Goal: Task Accomplishment & Management: Complete application form

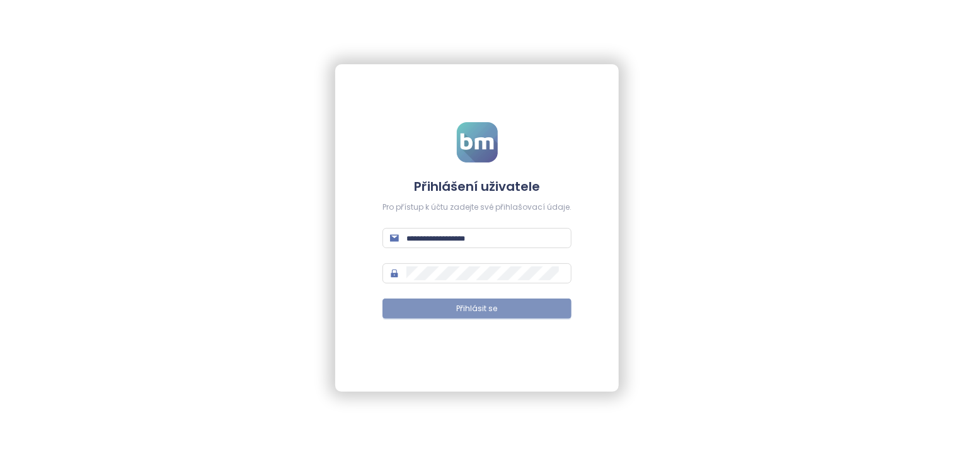
type input "**********"
click at [458, 303] on span "Přihlásit se" at bounding box center [477, 309] width 41 height 12
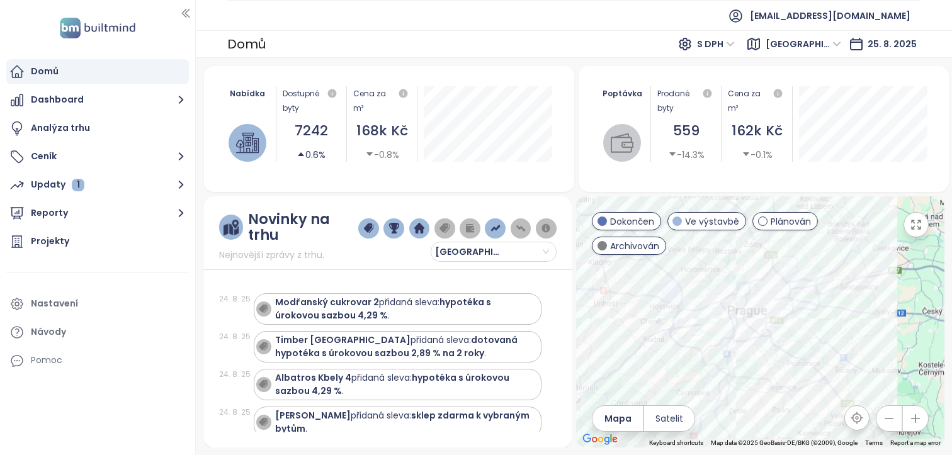
click at [883, 174] on div "Poptávka Prodané byty 559 -14.3% Cena za m² 162k Kč -0.1%" at bounding box center [764, 124] width 340 height 106
click at [111, 159] on button "Ceník" at bounding box center [97, 156] width 183 height 25
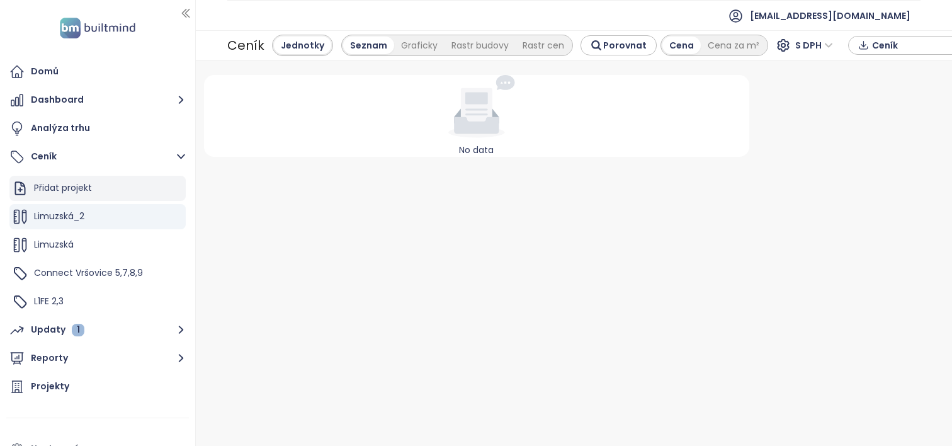
click at [86, 190] on div "Přidat projekt" at bounding box center [63, 188] width 58 height 16
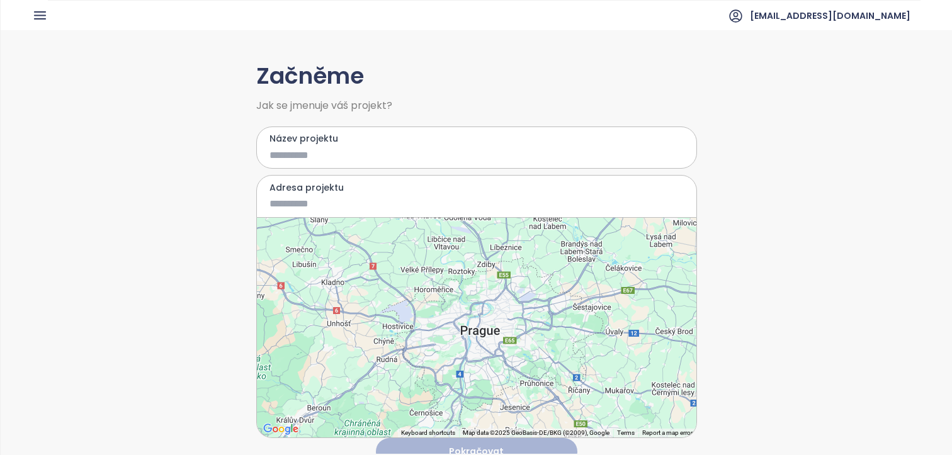
click at [262, 152] on div "Název projektu" at bounding box center [476, 148] width 441 height 43
click at [270, 153] on input "Název projektu" at bounding box center [468, 155] width 396 height 16
type input "**********"
click at [299, 198] on input "Adresa projektu" at bounding box center [468, 204] width 396 height 16
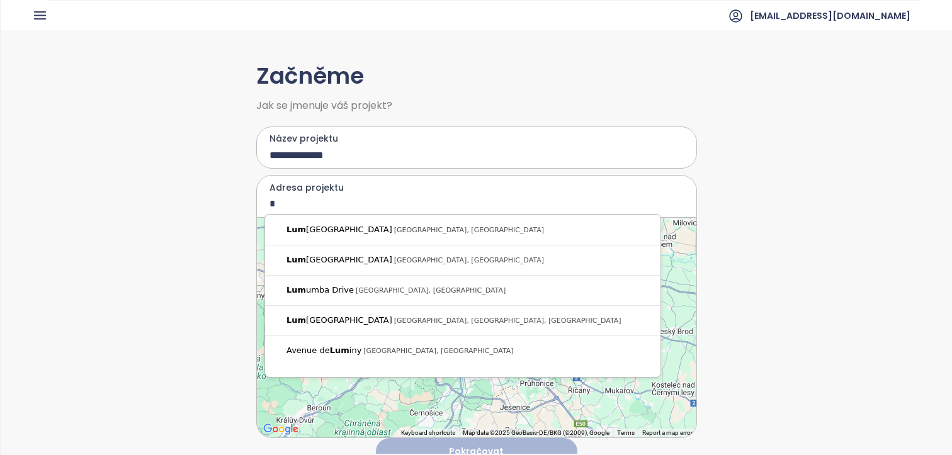
type input "*"
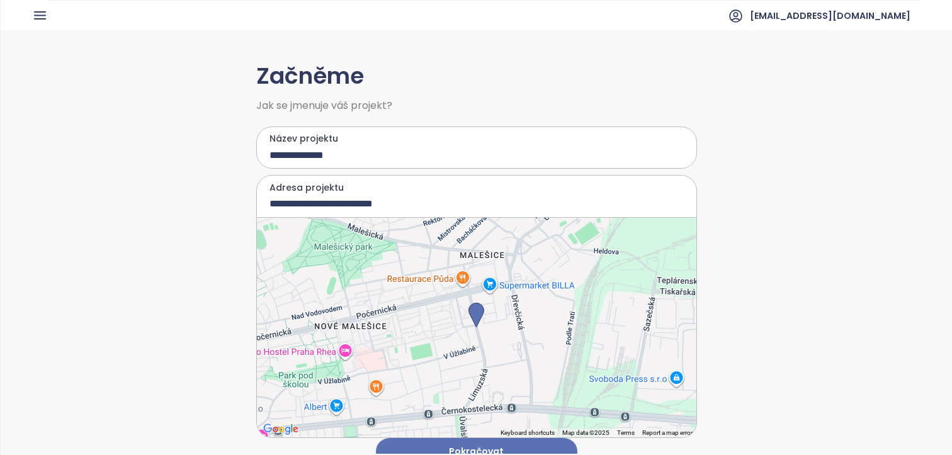
click at [484, 348] on div at bounding box center [477, 328] width 440 height 220
drag, startPoint x: 484, startPoint y: 348, endPoint x: 488, endPoint y: 341, distance: 7.0
click at [484, 348] on div at bounding box center [477, 328] width 440 height 220
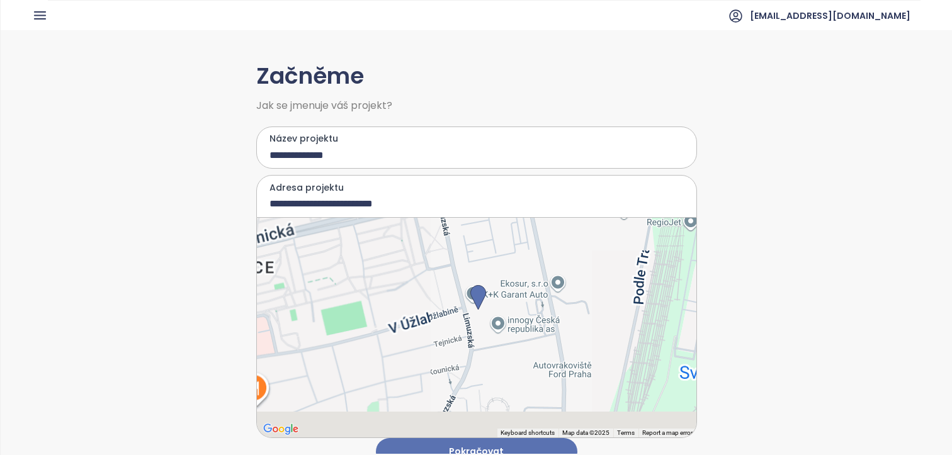
type input "**********"
drag, startPoint x: 488, startPoint y: 341, endPoint x: 477, endPoint y: 302, distance: 40.9
click at [477, 302] on img at bounding box center [479, 297] width 16 height 25
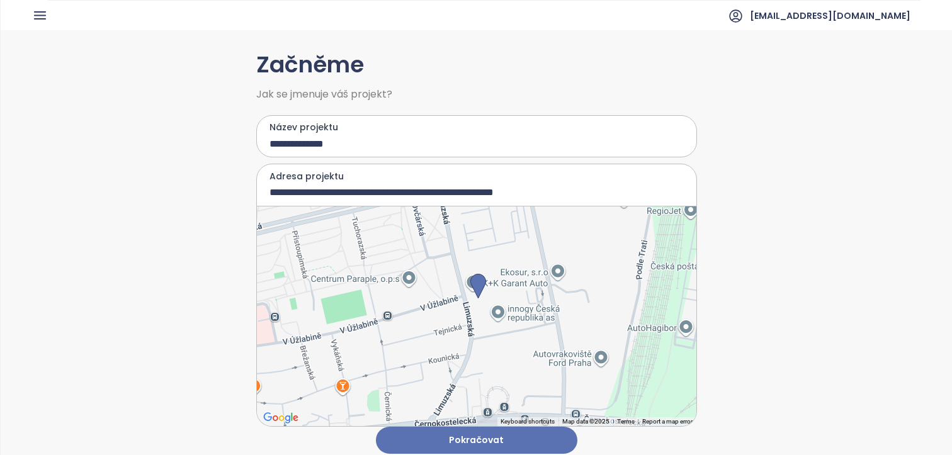
scroll to position [20, 0]
click at [520, 429] on button "Pokračovat" at bounding box center [477, 440] width 202 height 27
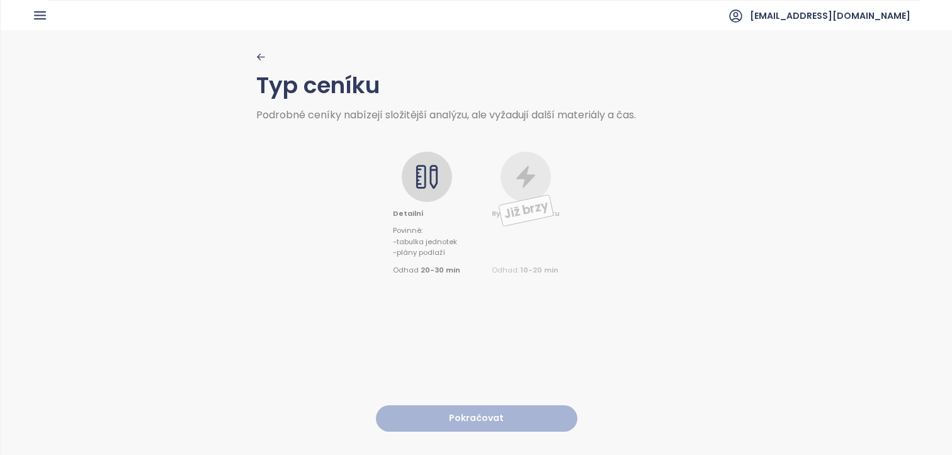
click at [418, 166] on icon at bounding box center [421, 177] width 10 height 24
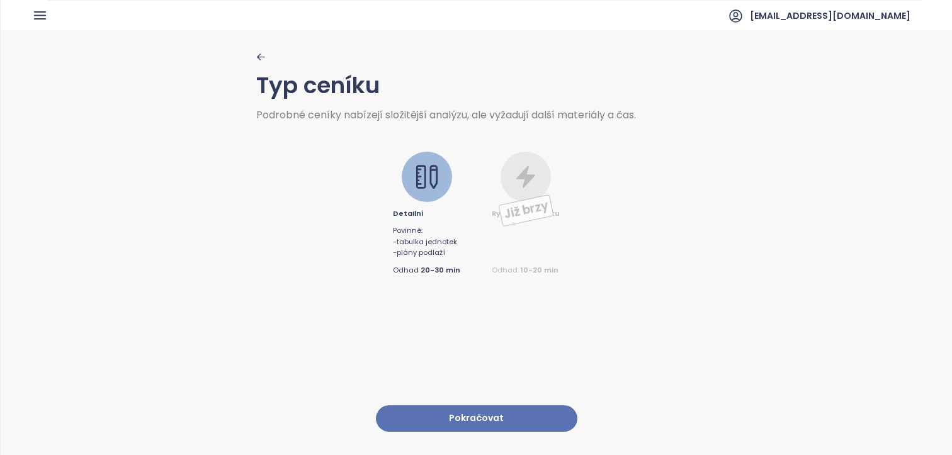
click at [441, 406] on button "Pokračovat" at bounding box center [477, 419] width 202 height 27
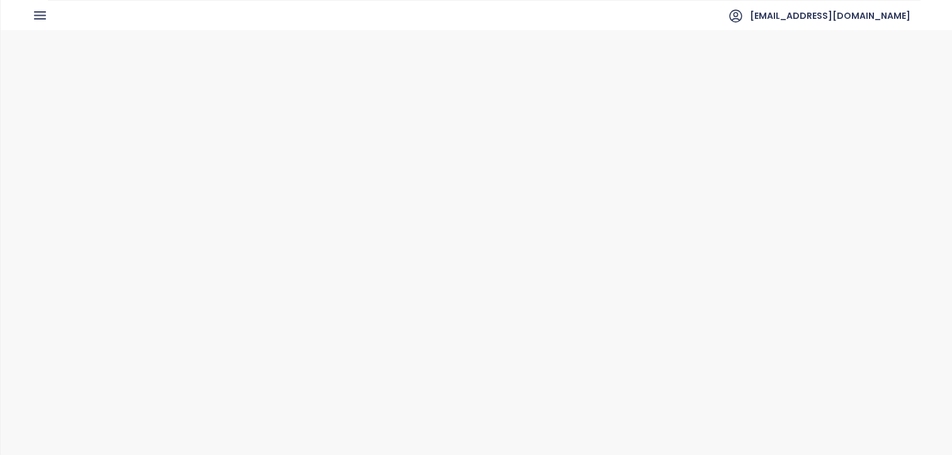
drag, startPoint x: 426, startPoint y: 206, endPoint x: 445, endPoint y: 372, distance: 167.4
click at [428, 206] on icon at bounding box center [435, 203] width 19 height 21
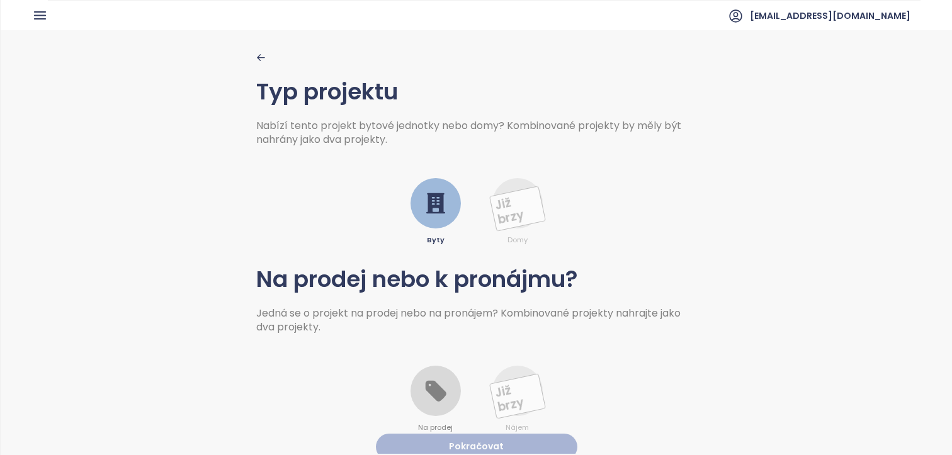
click at [441, 390] on icon at bounding box center [435, 391] width 25 height 25
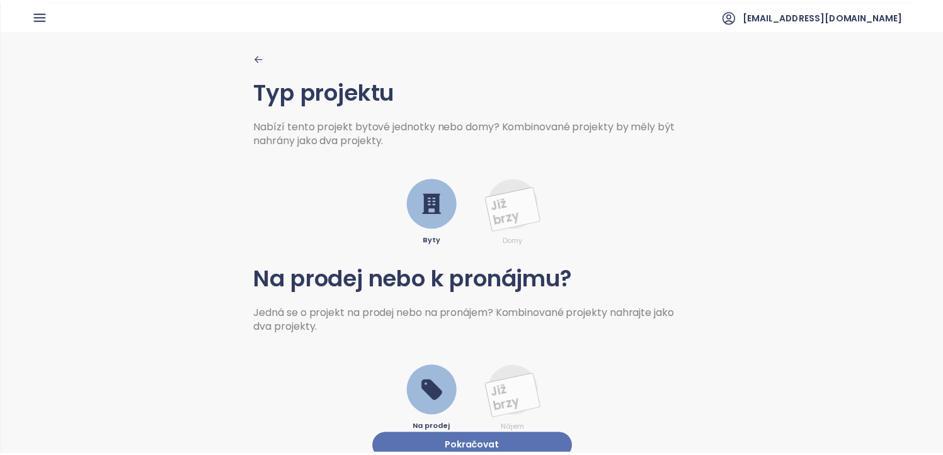
scroll to position [15, 0]
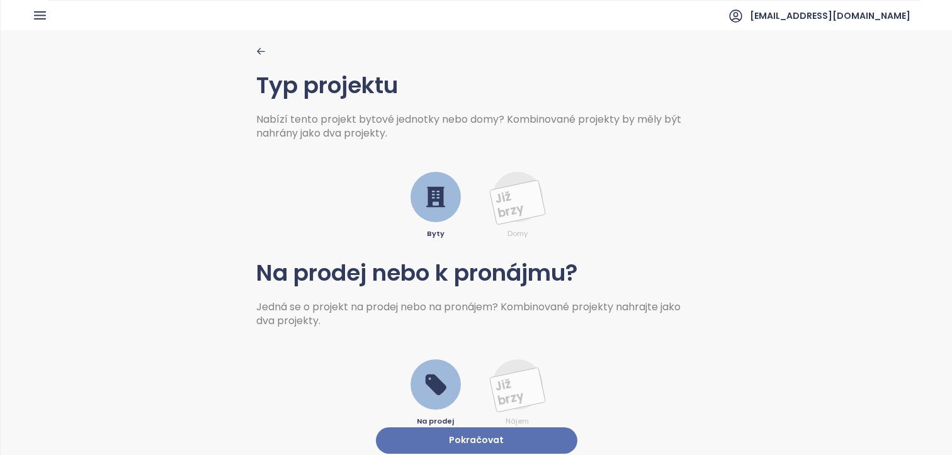
click at [484, 428] on button "Pokračovat" at bounding box center [477, 441] width 202 height 27
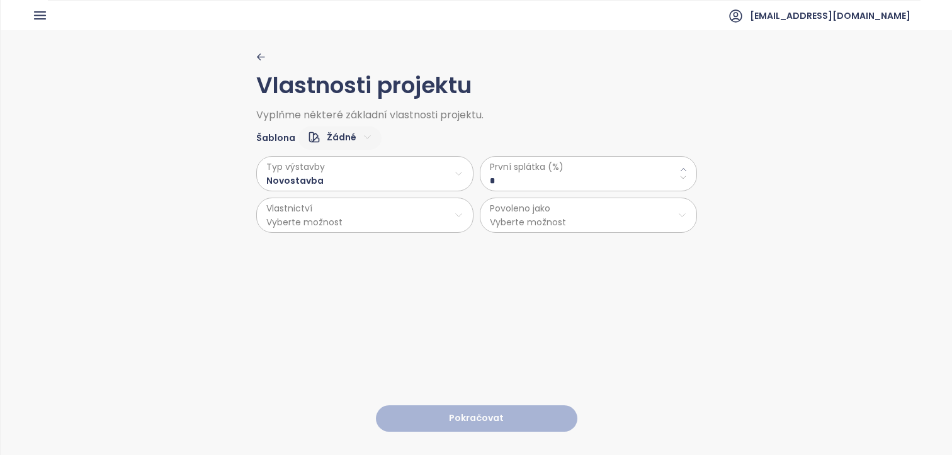
click at [378, 222] on html "Domů Dashboard Analýza trhu Ceník Updaty 1 Reporty Projekty Nastavení Návody Po…" at bounding box center [476, 227] width 952 height 455
click at [513, 253] on html "Domů Dashboard Analýza trhu Ceník Updaty 1 Reporty Projekty Nastavení Návody Po…" at bounding box center [476, 227] width 952 height 455
click at [377, 219] on html "Domů Dashboard Analýza trhu Ceník Updaty 1 Reporty Projekty Nastavení Návody Po…" at bounding box center [476, 227] width 952 height 455
click at [288, 251] on span "Osobní" at bounding box center [360, 246] width 210 height 18
drag, startPoint x: 510, startPoint y: 181, endPoint x: 466, endPoint y: 184, distance: 44.2
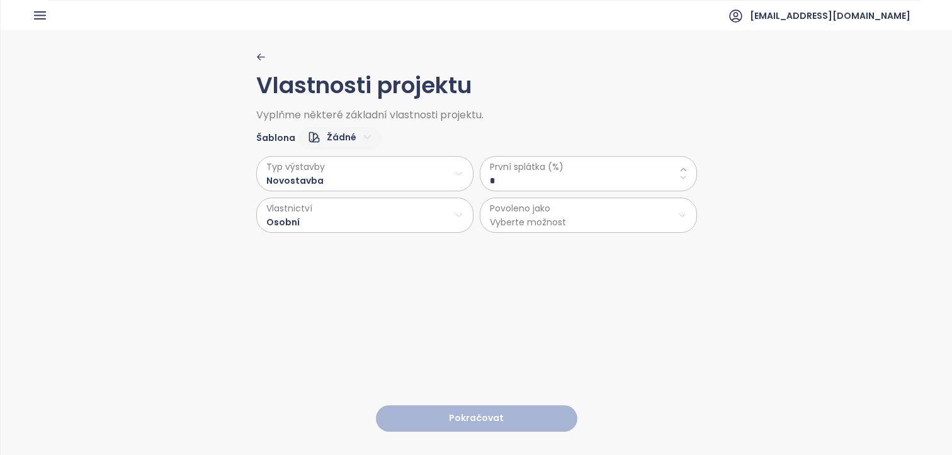
click at [466, 184] on div "Typ výstavby Novostavba Vlastnictví Osobní První splátka (%) * Povoleno jako Vy…" at bounding box center [476, 191] width 441 height 83
type \(\%\) "**"
click at [513, 254] on div "Vlastnosti projektu Vyplňme některé základní vlastnosti projektu. Šablona Žádné…" at bounding box center [476, 242] width 441 height 424
drag, startPoint x: 493, startPoint y: 168, endPoint x: 543, endPoint y: 166, distance: 50.4
click at [543, 166] on span "První splátka (%)" at bounding box center [588, 167] width 197 height 14
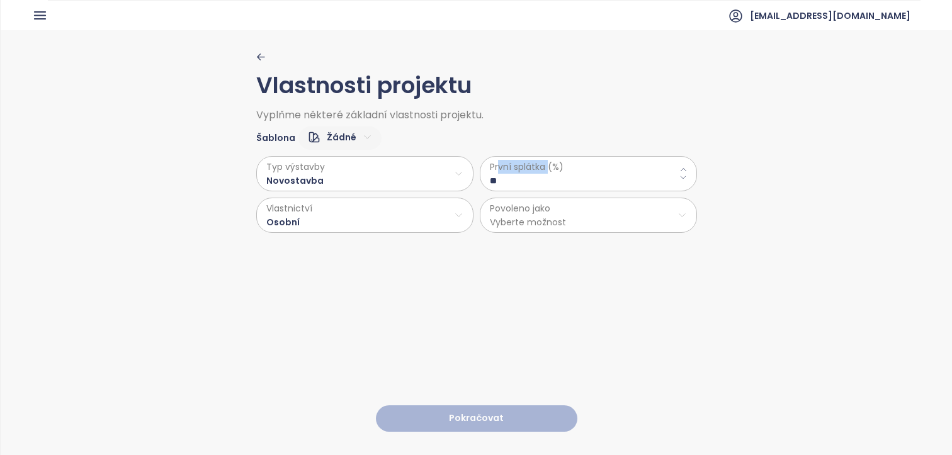
click at [543, 166] on span "První splátka (%)" at bounding box center [588, 167] width 197 height 14
click at [545, 166] on span "První splátka (%)" at bounding box center [588, 167] width 197 height 14
click at [529, 219] on html "Domů Dashboard Analýza trhu Ceník Updaty 1 Reporty Projekty Nastavení Návody Po…" at bounding box center [476, 227] width 952 height 455
click at [523, 249] on span "Byty" at bounding box center [584, 246] width 210 height 18
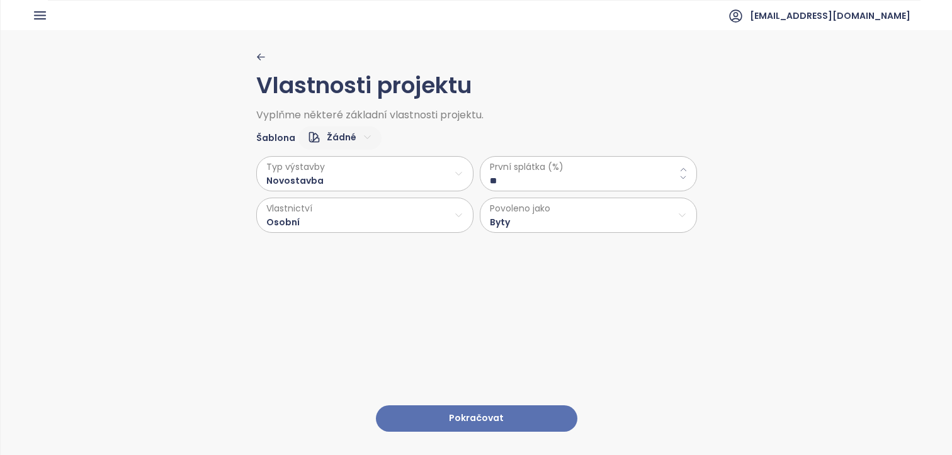
click at [493, 413] on button "Pokračovat" at bounding box center [477, 419] width 202 height 27
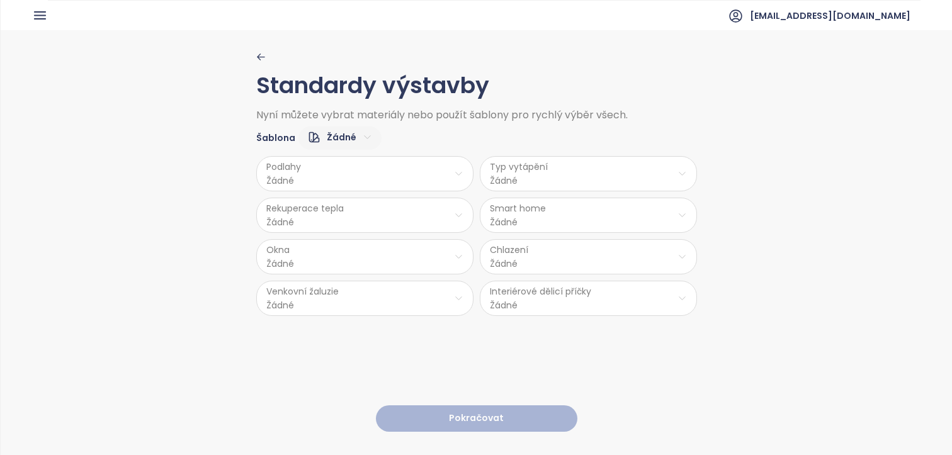
click at [336, 178] on html "Domů Dashboard Analýza trhu Ceník Updaty 1 Reporty Projekty Nastavení Návody Po…" at bounding box center [476, 227] width 952 height 455
click at [238, 194] on html "Domů Dashboard Analýza trhu Ceník Updaty 1 Reporty Projekty Nastavení Návody Po…" at bounding box center [476, 227] width 952 height 455
click at [355, 135] on html "Domů Dashboard Analýza trhu Ceník Updaty 1 Reporty Projekty Nastavení Návody Po…" at bounding box center [476, 227] width 952 height 455
click at [333, 199] on span "Střední" at bounding box center [334, 199] width 47 height 18
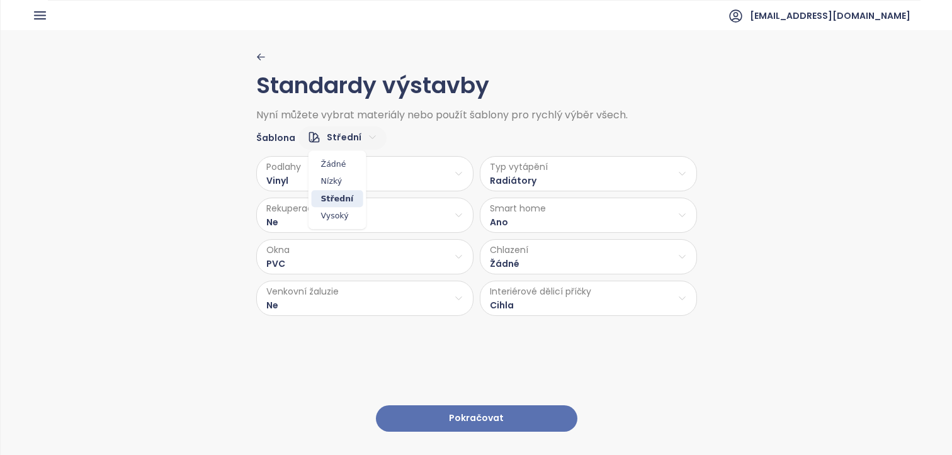
click at [333, 127] on html "Domů Dashboard Analýza trhu Ceník Updaty 1 Reporty Projekty Nastavení Návody Po…" at bounding box center [476, 227] width 952 height 455
click at [330, 164] on span "Žádné" at bounding box center [338, 165] width 52 height 18
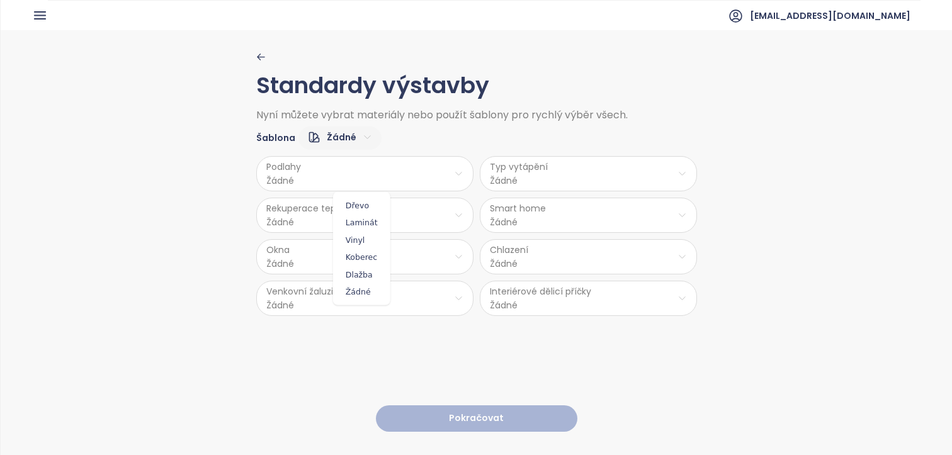
click at [323, 179] on html "Domů Dashboard Analýza trhu Ceník Updaty 1 Reporty Projekty Nastavení Návody Po…" at bounding box center [476, 227] width 952 height 455
click at [358, 234] on span "Vinyl" at bounding box center [361, 240] width 51 height 18
click at [343, 216] on html "Domů Dashboard Analýza trhu Ceník Updaty 1 Reporty Projekty Nastavení Návody Po…" at bounding box center [476, 227] width 952 height 455
drag, startPoint x: 360, startPoint y: 260, endPoint x: 350, endPoint y: 257, distance: 10.6
click at [359, 261] on span "Ne" at bounding box center [360, 264] width 34 height 18
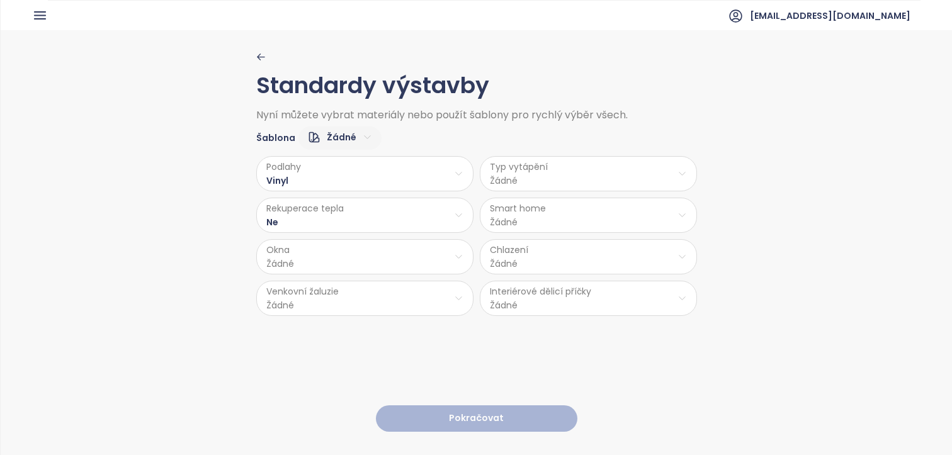
click at [341, 215] on html "Domů Dashboard Analýza trhu Ceník Updaty 1 Reporty Projekty Nastavení Návody Po…" at bounding box center [476, 227] width 952 height 455
click at [360, 264] on span "Ne" at bounding box center [360, 264] width 34 height 18
click at [353, 259] on html "Domů Dashboard Analýza trhu Ceník Updaty 1 Reporty Projekty Nastavení Návody Po…" at bounding box center [476, 227] width 952 height 455
click at [338, 359] on span "PVC" at bounding box center [362, 358] width 66 height 18
click at [325, 302] on html "Domů Dashboard Analýza trhu Ceník Updaty 1 Reporty Projekty Nastavení Návody Po…" at bounding box center [476, 227] width 952 height 455
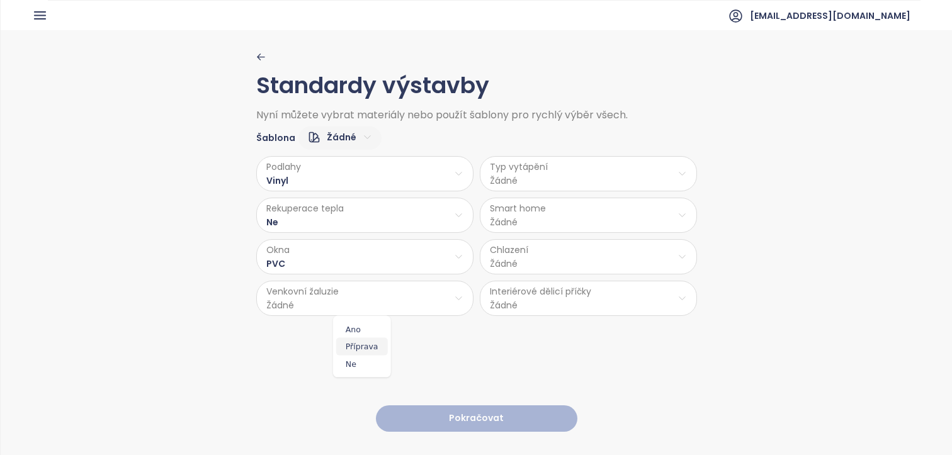
click at [360, 346] on span "Příprava" at bounding box center [362, 347] width 52 height 18
click at [522, 173] on html "Domů Dashboard Analýza trhu Ceník Updaty 1 Reporty Projekty Nastavení Návody Po…" at bounding box center [476, 227] width 952 height 455
click at [595, 220] on span "Stropní topení" at bounding box center [587, 223] width 87 height 18
click at [569, 200] on html "Domů Dashboard Analýza trhu Ceník Updaty 1 Reporty Projekty Nastavení Návody Po…" at bounding box center [476, 227] width 952 height 455
click at [587, 259] on span "Ne" at bounding box center [584, 264] width 34 height 18
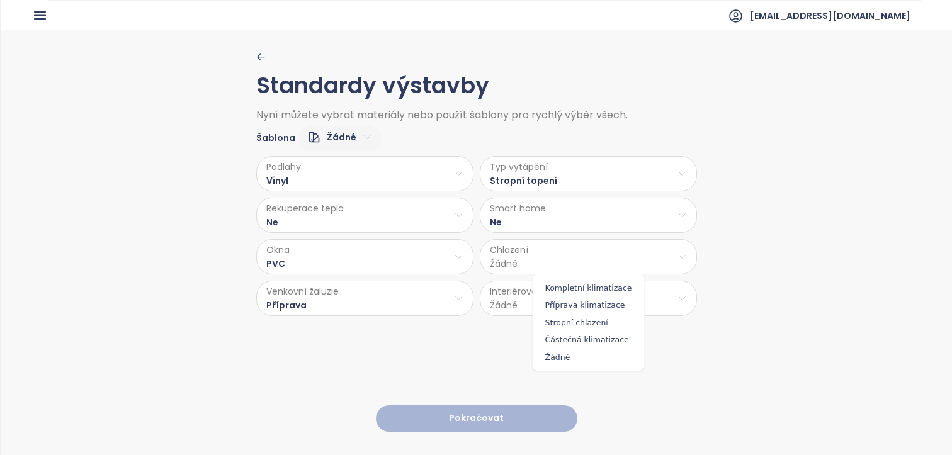
click at [554, 256] on html "Domů Dashboard Analýza trhu Ceník Updaty 1 Reporty Projekty Nastavení Návody Po…" at bounding box center [476, 227] width 952 height 455
click at [587, 323] on span "Stropní chlazení" at bounding box center [589, 323] width 106 height 18
click at [529, 299] on html "Domů Dashboard Analýza trhu Ceník Updaty 1 Reporty Projekty Nastavení Návody Po…" at bounding box center [476, 227] width 952 height 455
click at [578, 328] on span "Cihla" at bounding box center [586, 329] width 67 height 17
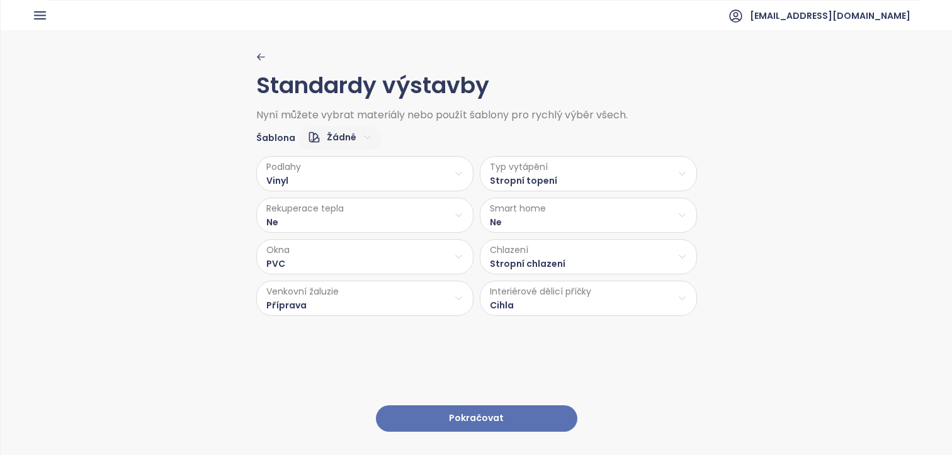
click at [522, 407] on button "Pokračovat" at bounding box center [477, 419] width 202 height 27
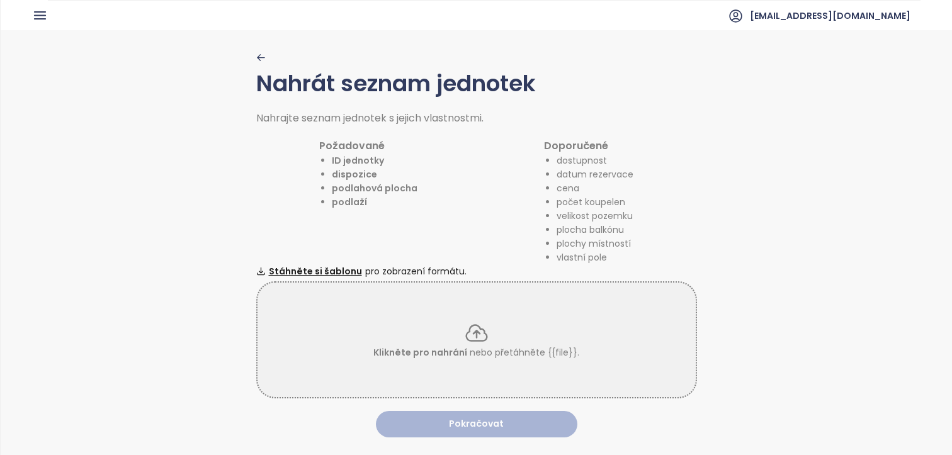
click at [572, 352] on p "Klikněte pro nahrání nebo přetáhněte {{file}}." at bounding box center [477, 353] width 206 height 14
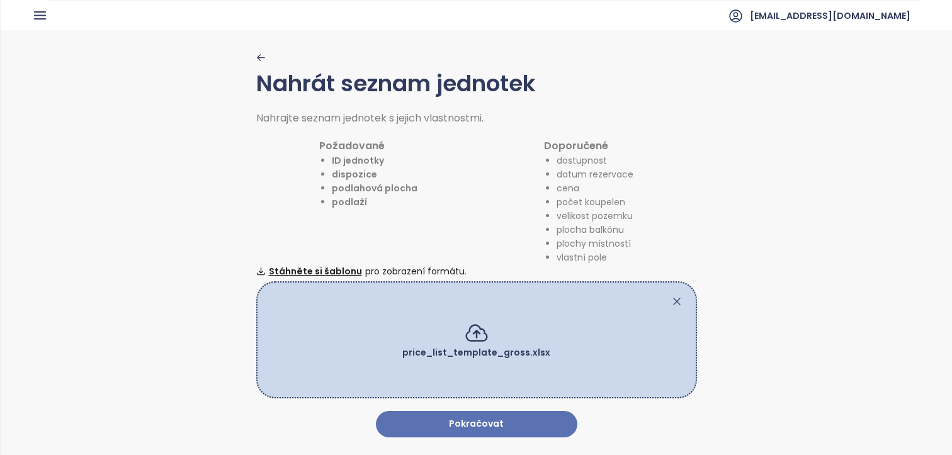
click at [459, 420] on button "Pokračovat" at bounding box center [477, 424] width 202 height 27
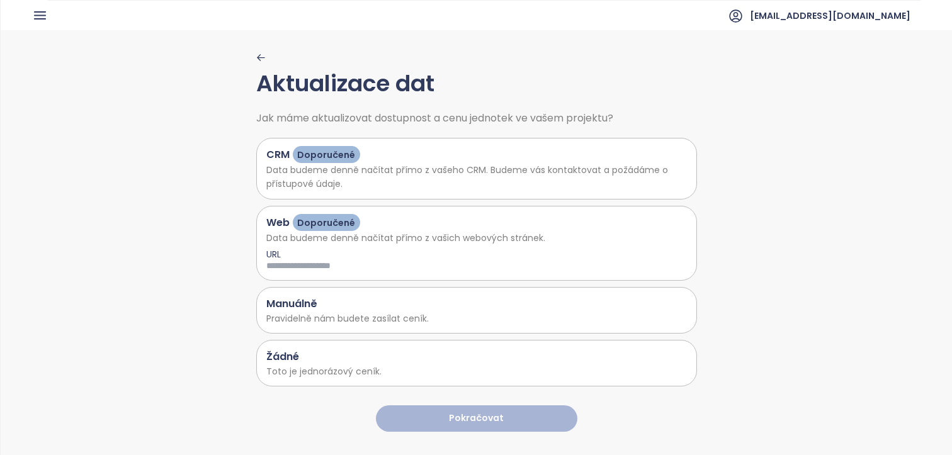
drag, startPoint x: 355, startPoint y: 363, endPoint x: 398, endPoint y: 420, distance: 71.4
click at [355, 362] on div "Žádné" at bounding box center [476, 357] width 421 height 16
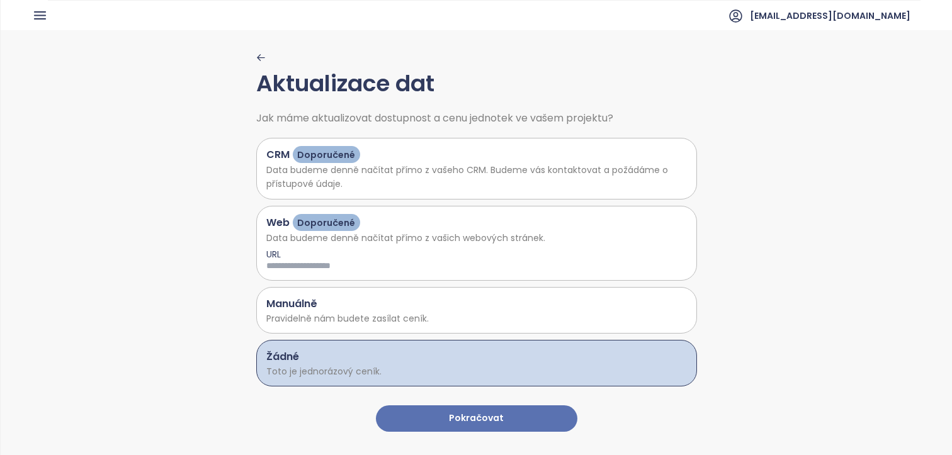
click at [430, 411] on button "Pokračovat" at bounding box center [477, 419] width 202 height 27
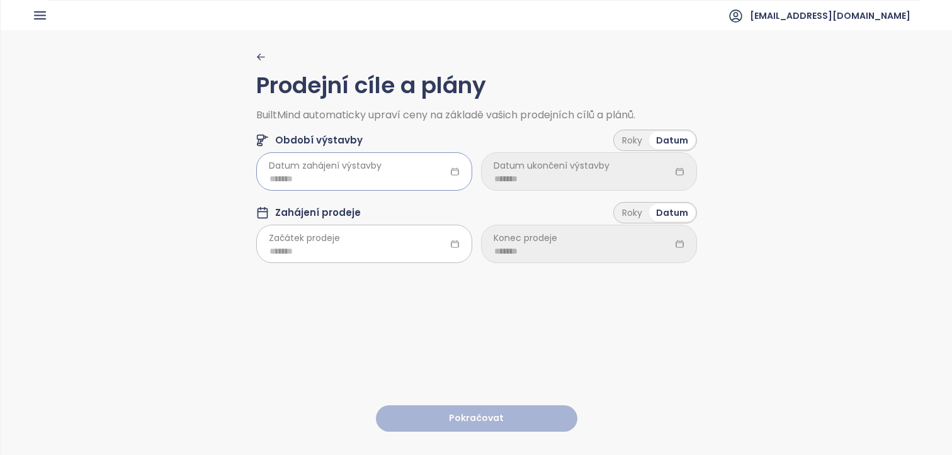
click at [358, 173] on input at bounding box center [365, 179] width 190 height 14
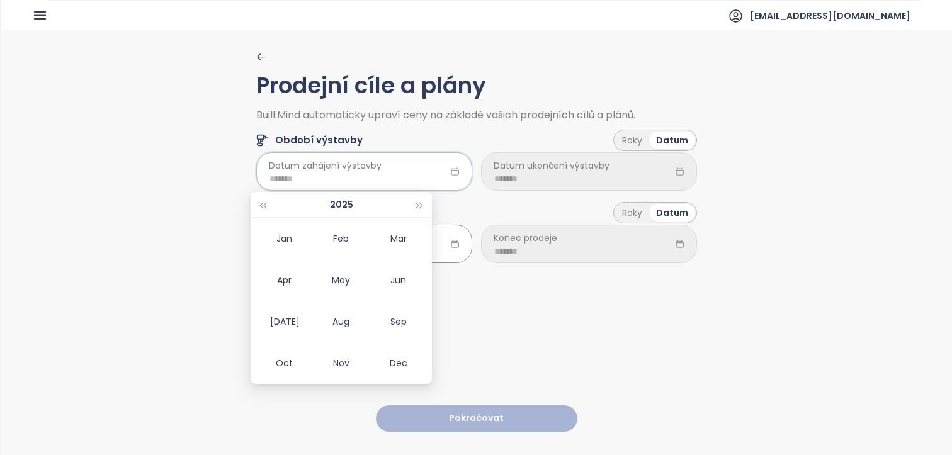
type input "*******"
click at [418, 209] on button "button" at bounding box center [420, 204] width 14 height 25
click at [403, 280] on div "Jun" at bounding box center [399, 280] width 38 height 15
type input "*******"
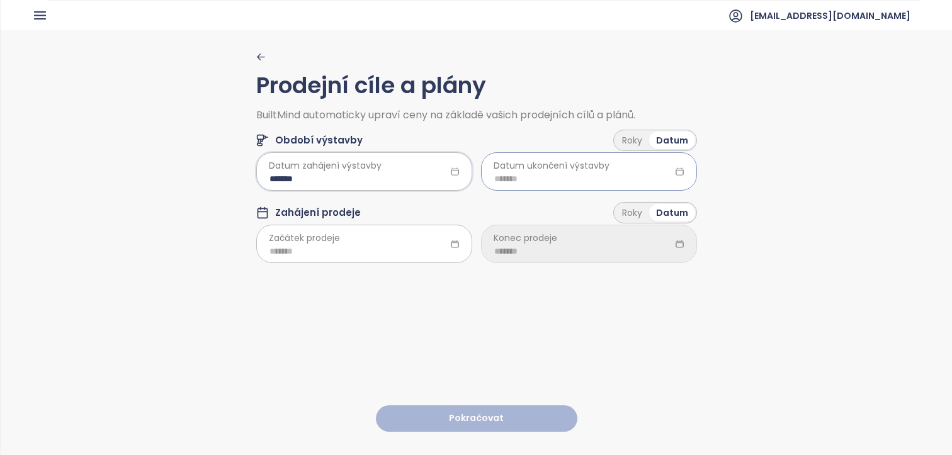
click at [529, 181] on input at bounding box center [589, 179] width 190 height 14
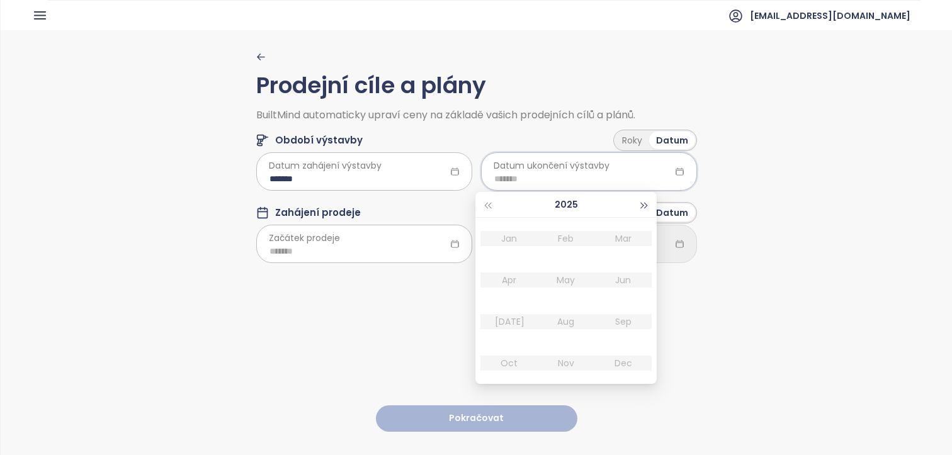
click at [644, 198] on button "button" at bounding box center [645, 204] width 14 height 25
click at [643, 207] on span "button" at bounding box center [645, 206] width 6 height 6
click at [619, 280] on div "Jun" at bounding box center [624, 280] width 38 height 15
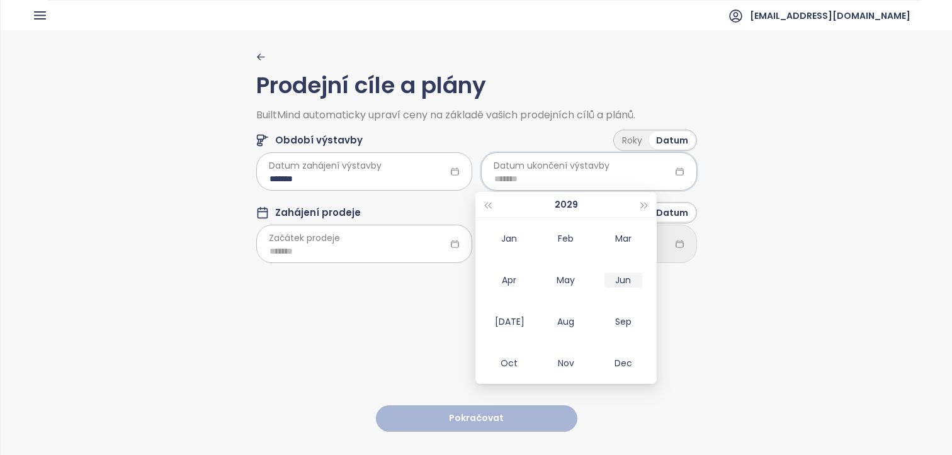
type input "*******"
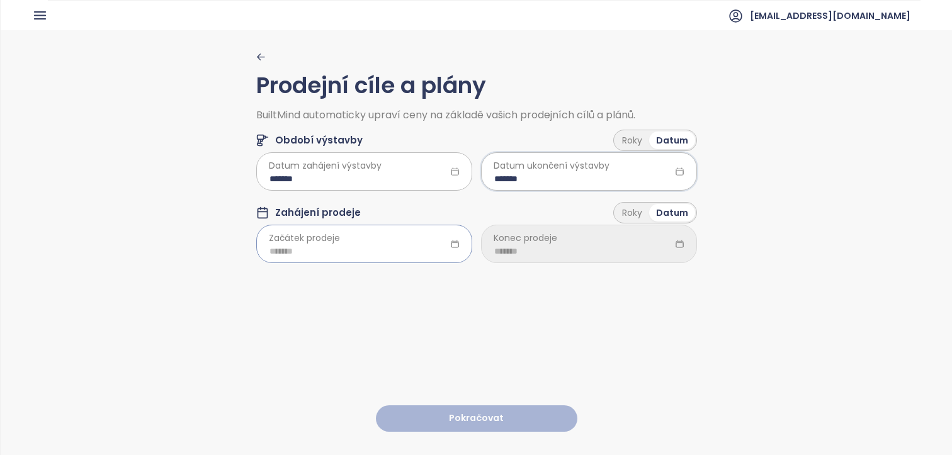
click at [341, 249] on input at bounding box center [365, 251] width 190 height 14
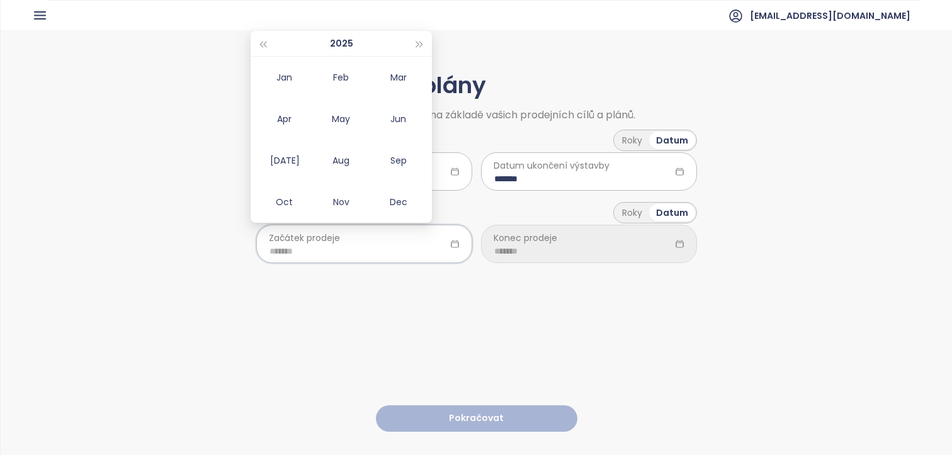
click at [356, 306] on div "Prodejní cíle a plány BuiltMind automaticky upraví ceny na základě vašich prode…" at bounding box center [476, 242] width 441 height 424
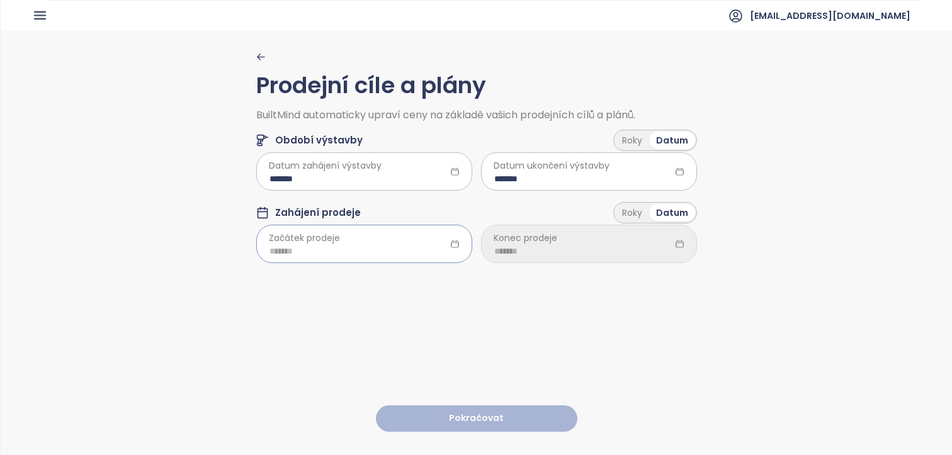
click at [333, 250] on input at bounding box center [365, 251] width 190 height 14
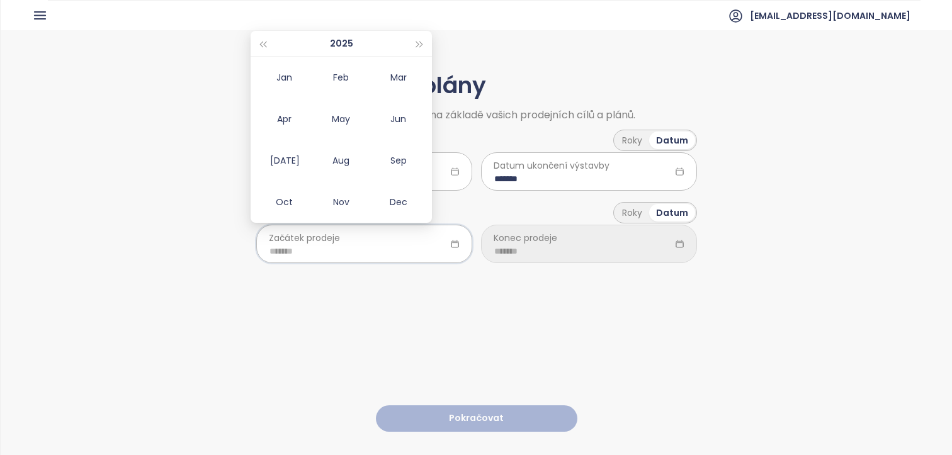
click at [346, 285] on div "Prodejní cíle a plány BuiltMind automaticky upraví ceny na základě vašich prode…" at bounding box center [476, 242] width 441 height 424
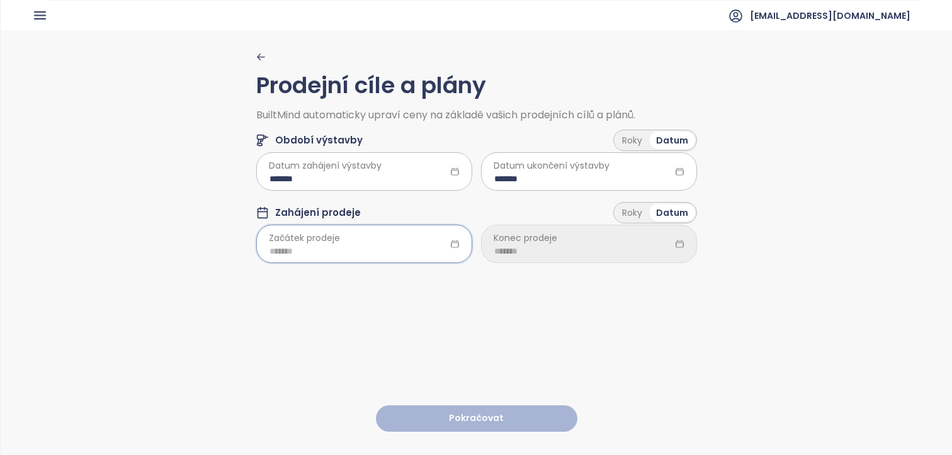
click at [326, 249] on input at bounding box center [365, 251] width 190 height 14
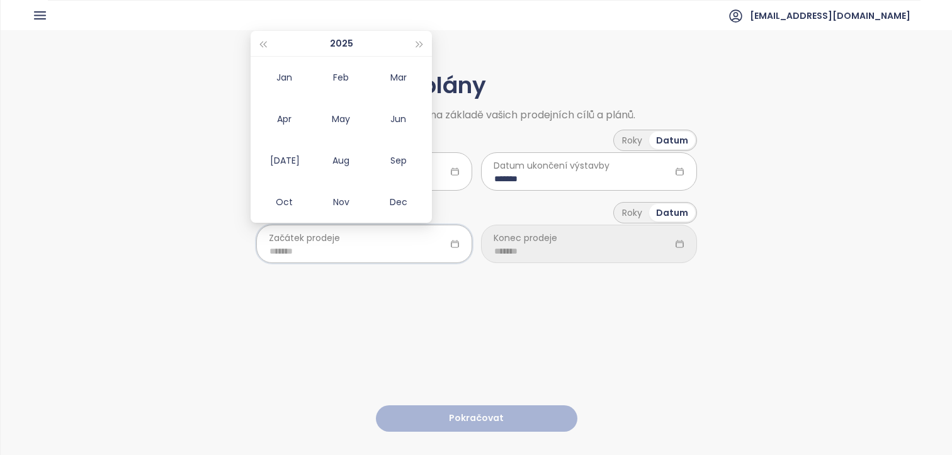
click at [309, 286] on div "Prodejní cíle a plány BuiltMind automaticky upraví ceny na základě vašich prode…" at bounding box center [476, 242] width 441 height 424
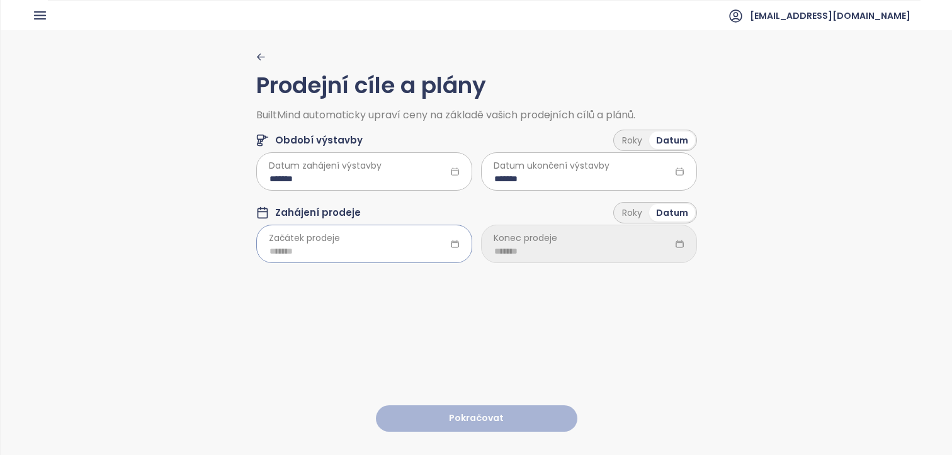
click at [328, 251] on input at bounding box center [365, 251] width 190 height 14
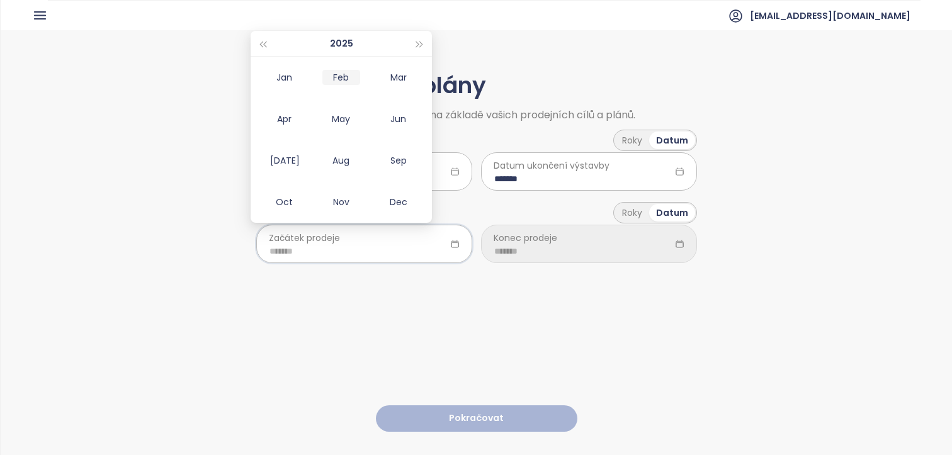
click at [338, 75] on div "Feb" at bounding box center [342, 77] width 38 height 15
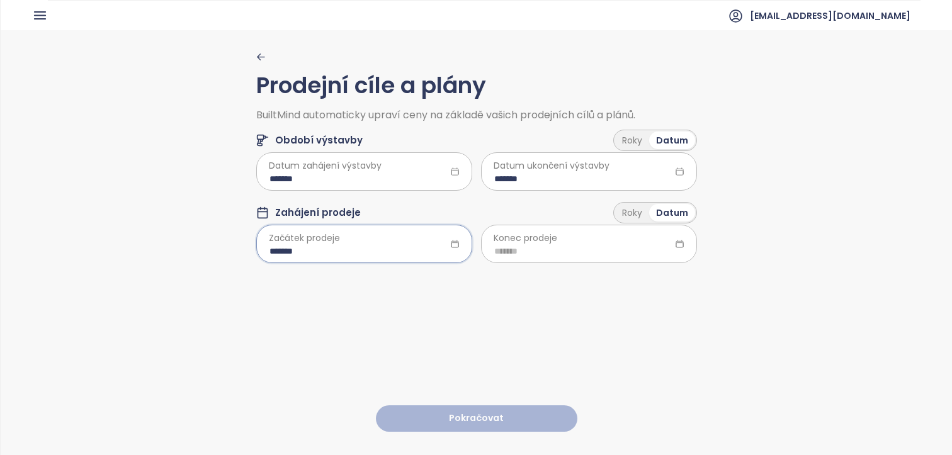
click at [306, 253] on input "*******" at bounding box center [365, 251] width 190 height 14
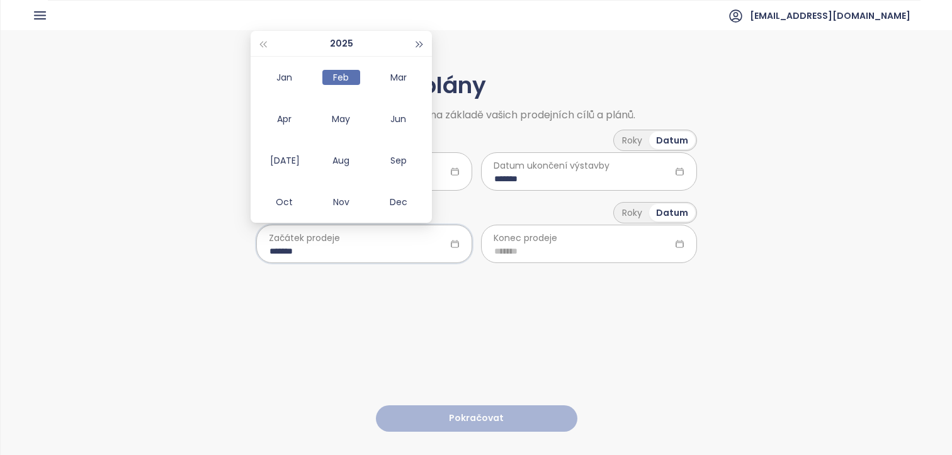
click at [423, 37] on button "button" at bounding box center [420, 43] width 14 height 25
click at [421, 45] on span "button" at bounding box center [420, 45] width 6 height 6
click at [268, 47] on button "button" at bounding box center [263, 43] width 14 height 25
click at [334, 72] on div "Feb" at bounding box center [342, 77] width 38 height 15
type input "*******"
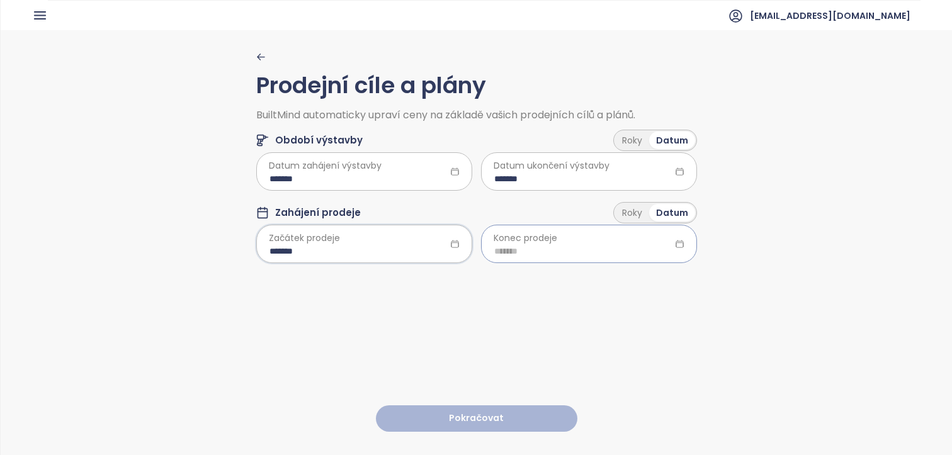
click at [526, 246] on input at bounding box center [589, 251] width 190 height 14
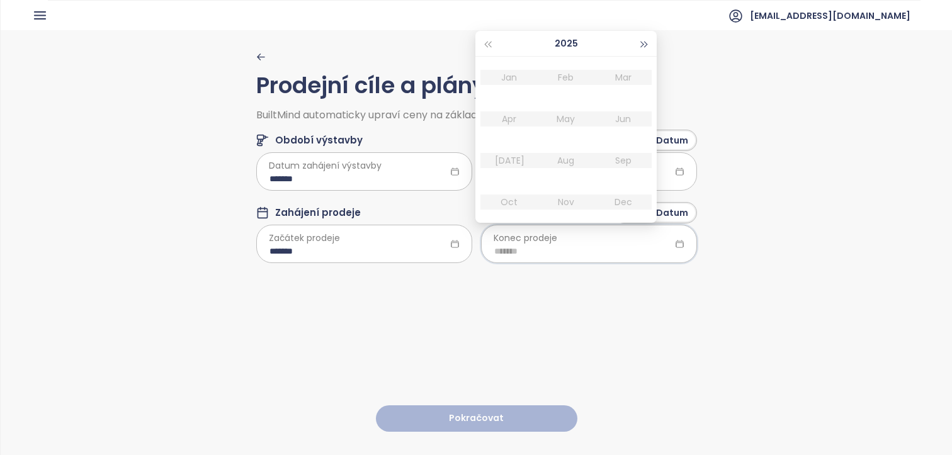
click at [644, 45] on span "button" at bounding box center [645, 45] width 6 height 6
click at [506, 158] on div "[DATE]" at bounding box center [509, 160] width 38 height 15
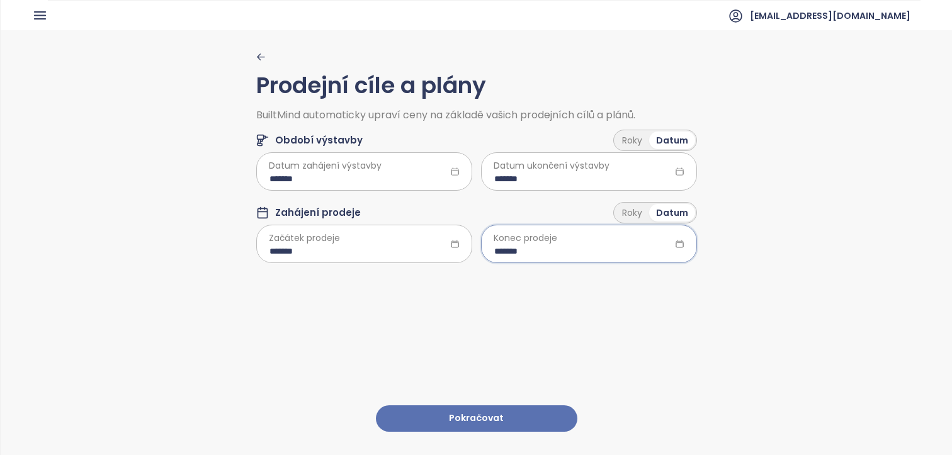
click at [517, 256] on input "*******" at bounding box center [589, 251] width 190 height 14
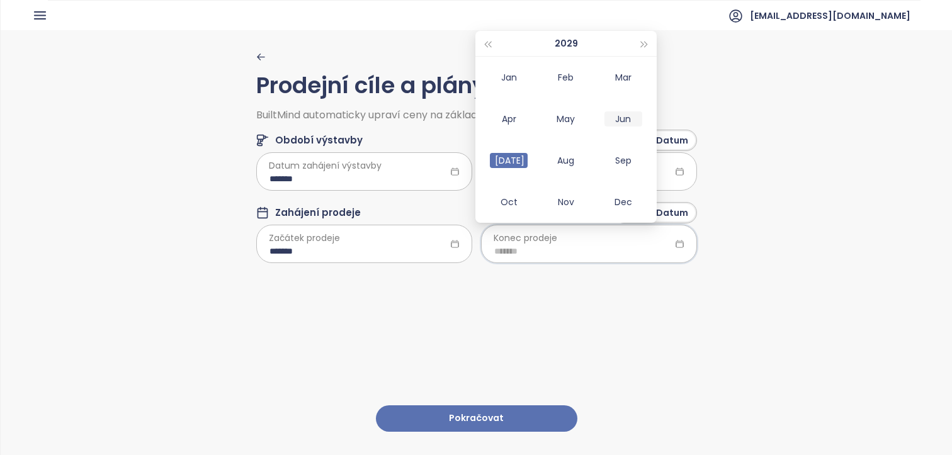
click at [612, 115] on div "Jun" at bounding box center [624, 118] width 38 height 15
type input "*******"
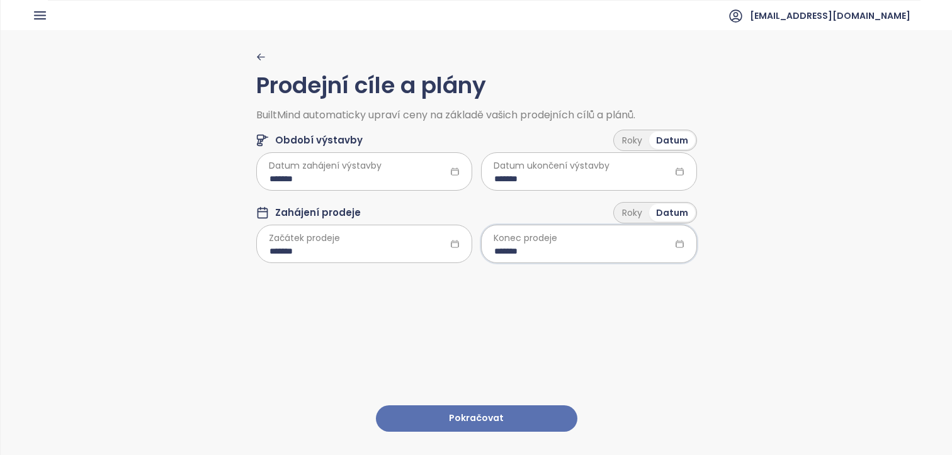
click at [543, 303] on div "Prodejní cíle a plány BuiltMind automaticky upraví ceny na základě vašich prode…" at bounding box center [476, 242] width 441 height 424
click at [504, 407] on button "Pokračovat" at bounding box center [477, 419] width 202 height 27
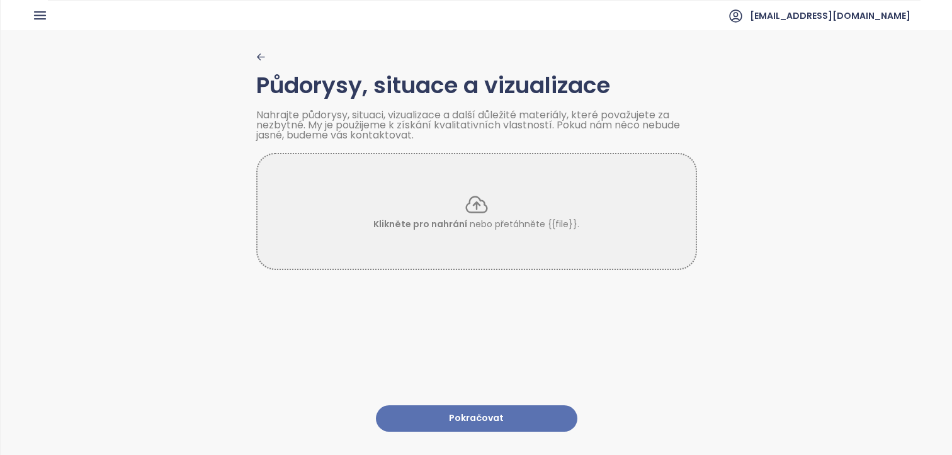
click at [493, 406] on button "Pokračovat" at bounding box center [477, 419] width 202 height 27
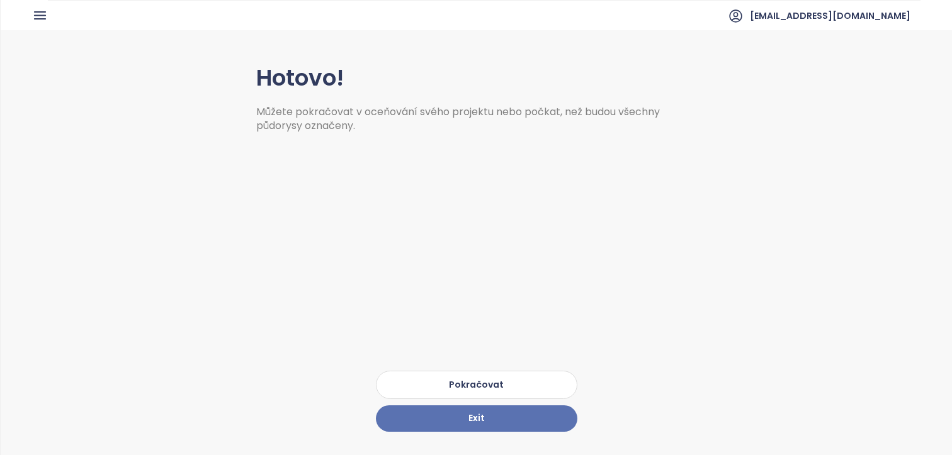
click at [511, 380] on button "Pokračovat" at bounding box center [477, 385] width 202 height 28
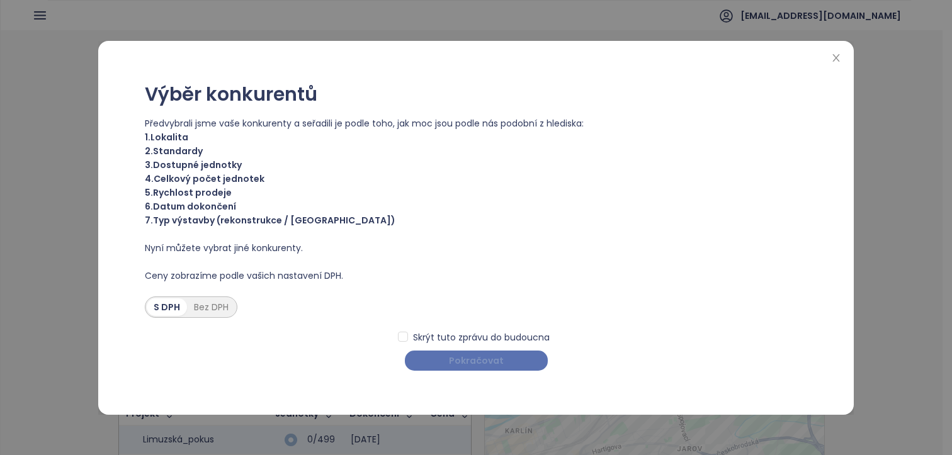
click at [484, 358] on span "Pokračovat" at bounding box center [476, 361] width 55 height 14
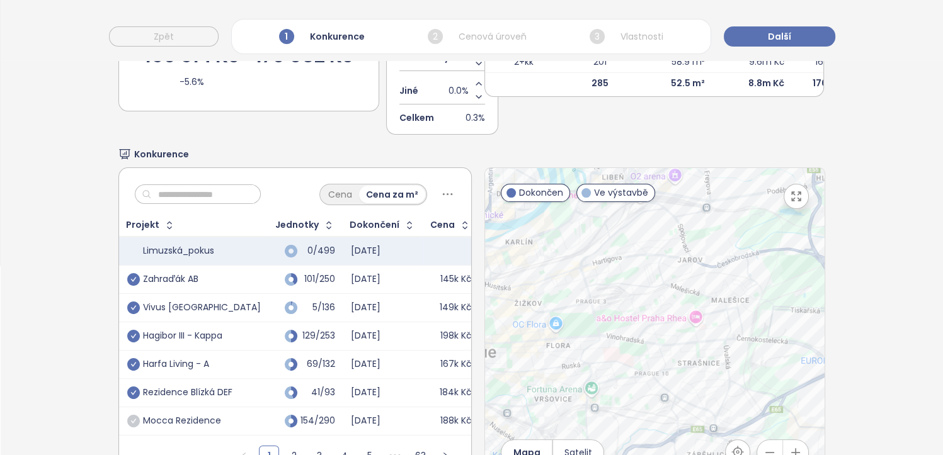
scroll to position [246, 0]
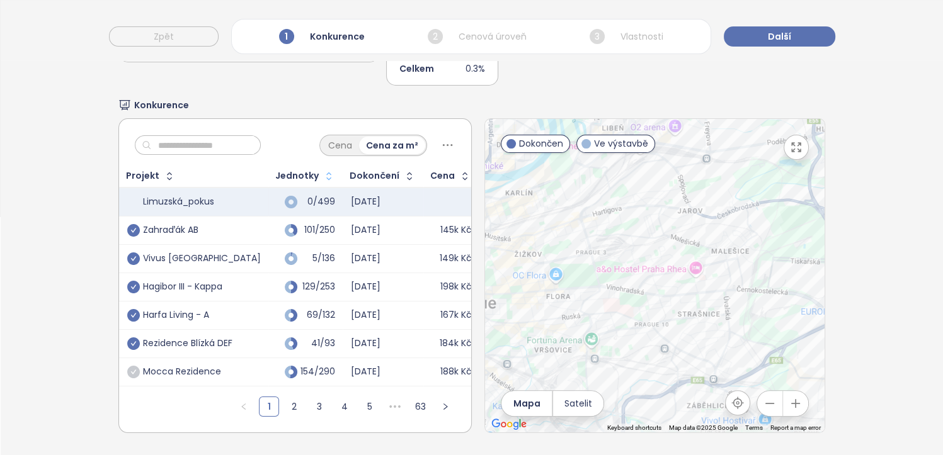
click at [326, 172] on icon "button" at bounding box center [328, 176] width 5 height 8
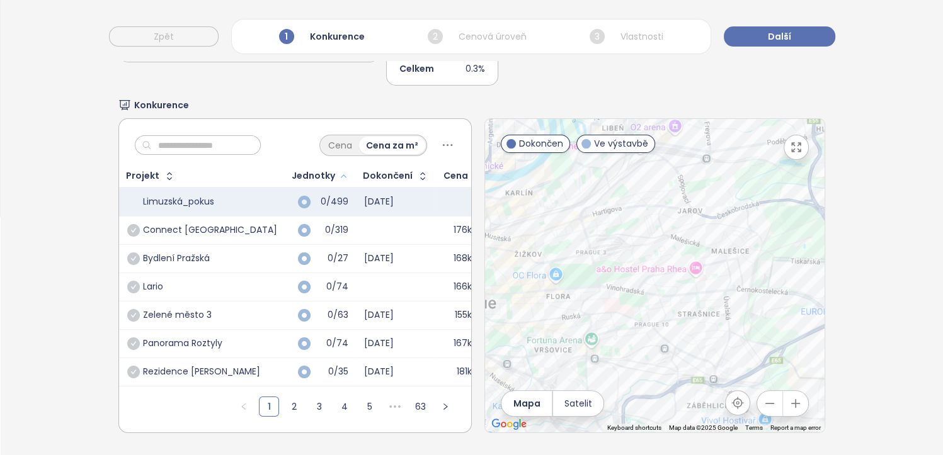
click at [341, 175] on icon "button" at bounding box center [343, 176] width 5 height 3
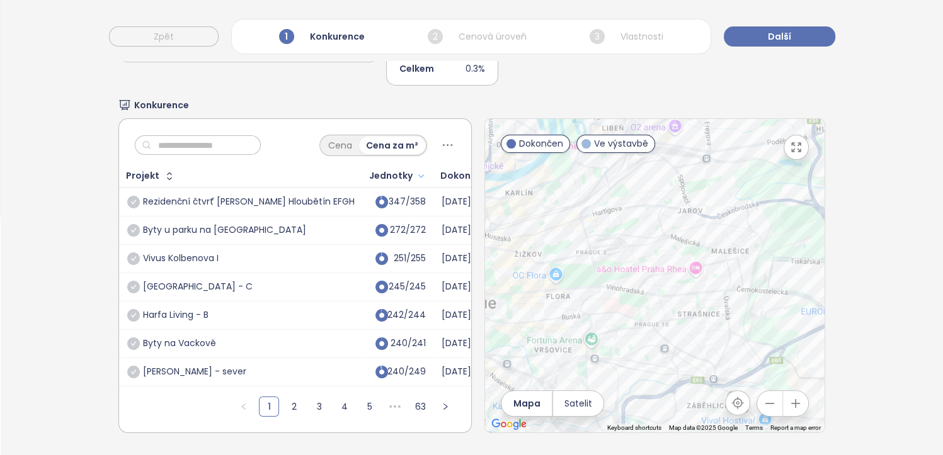
click at [416, 169] on icon "button" at bounding box center [420, 176] width 9 height 15
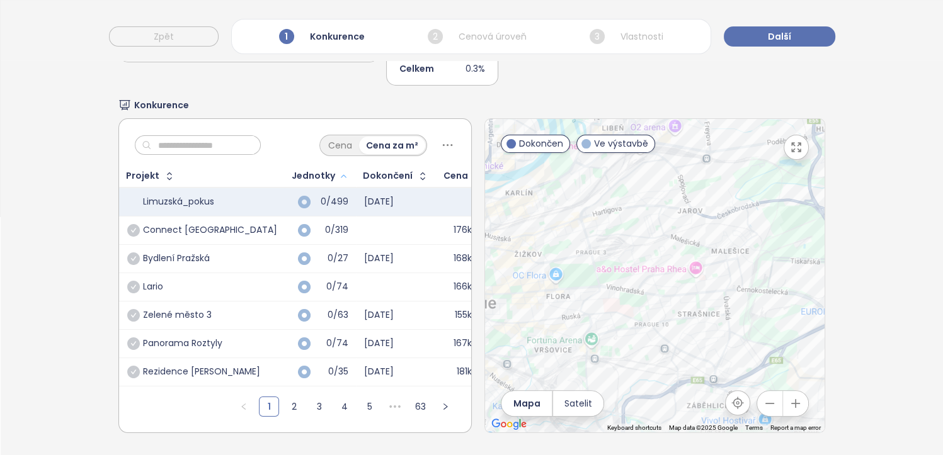
click at [339, 169] on icon "button" at bounding box center [343, 176] width 9 height 15
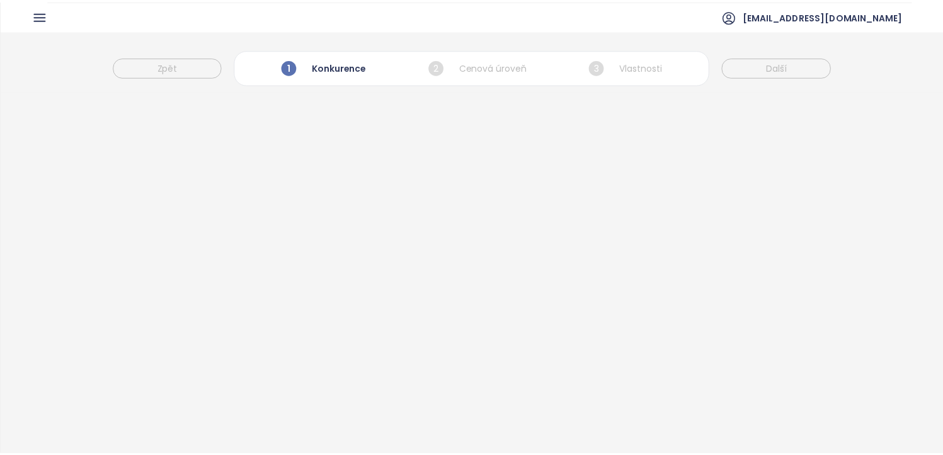
scroll to position [59, 0]
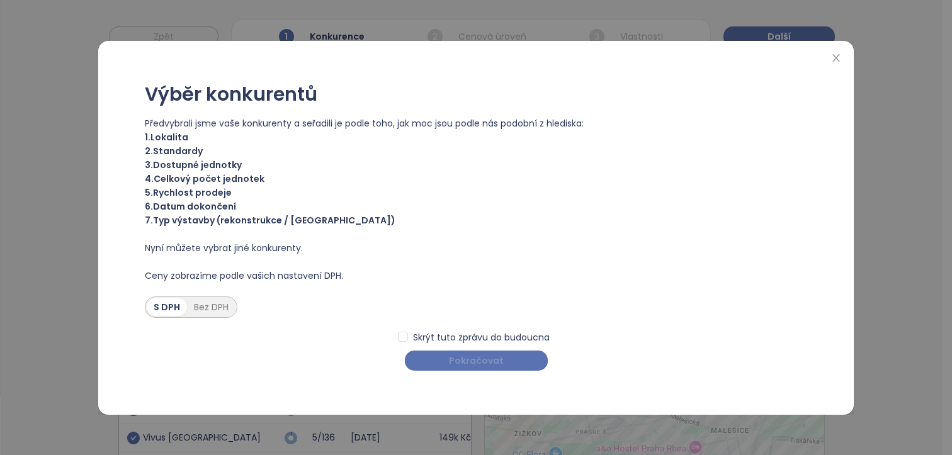
click at [504, 358] on button "Pokračovat" at bounding box center [476, 361] width 143 height 20
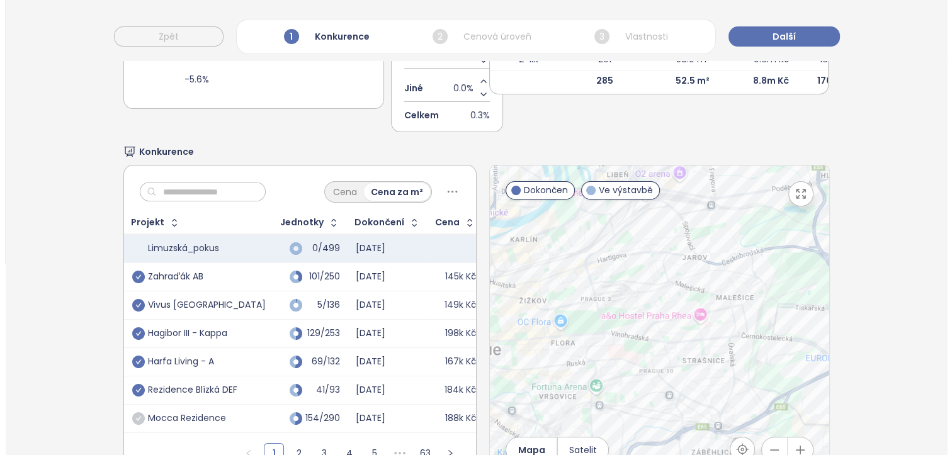
scroll to position [246, 0]
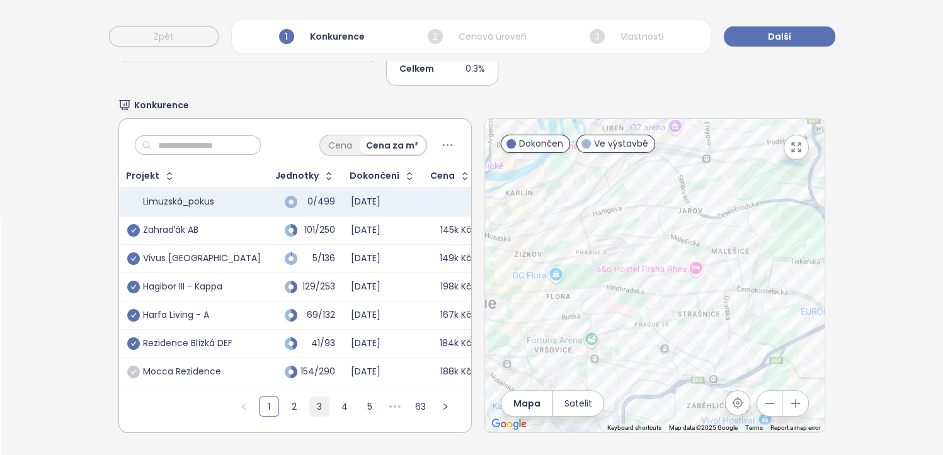
click at [310, 398] on link "3" at bounding box center [319, 406] width 19 height 19
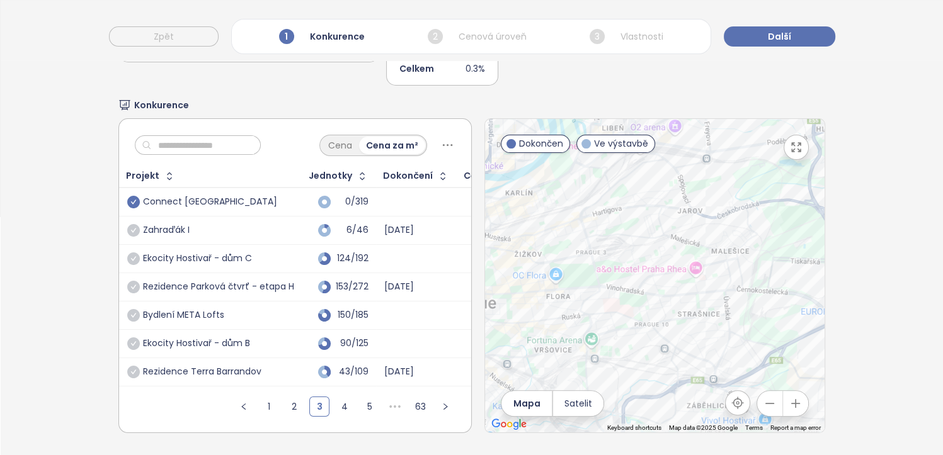
click at [132, 196] on icon "check-circle" at bounding box center [133, 202] width 13 height 13
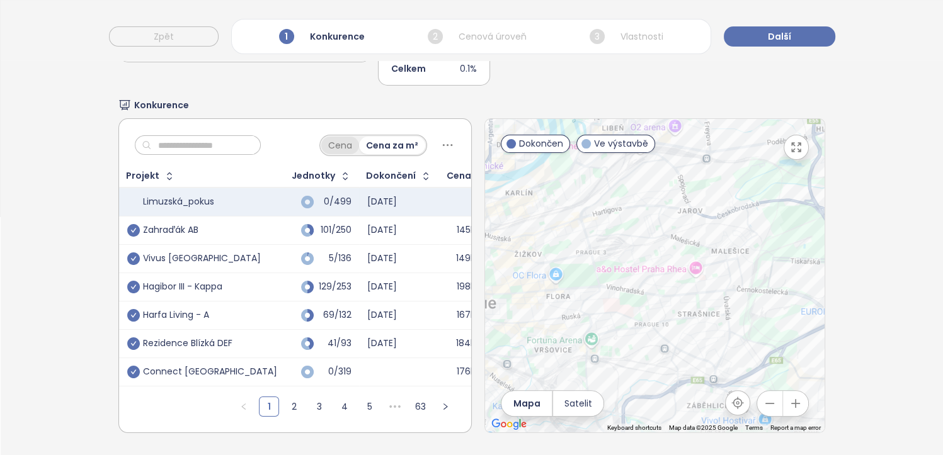
click at [323, 137] on div "Cena" at bounding box center [340, 146] width 38 height 18
click at [377, 137] on div "Cena za m²" at bounding box center [393, 146] width 66 height 18
click at [360, 397] on link "5" at bounding box center [369, 406] width 19 height 19
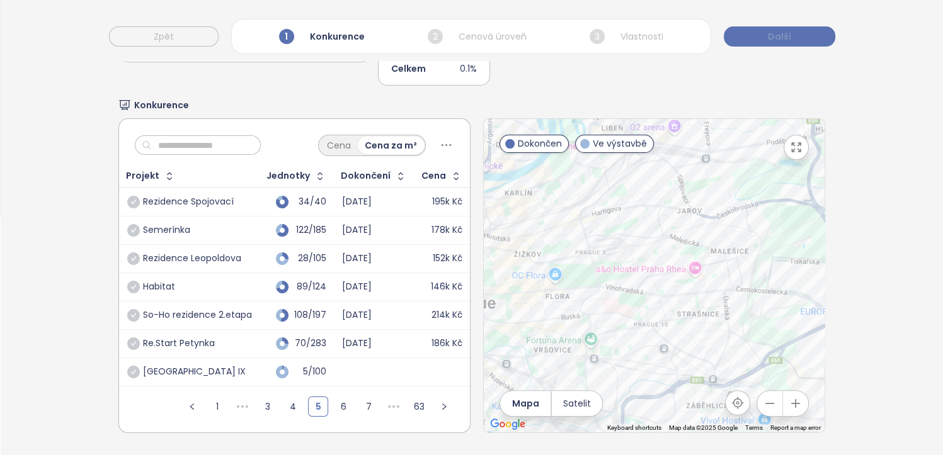
click at [808, 34] on button "Další" at bounding box center [779, 36] width 111 height 20
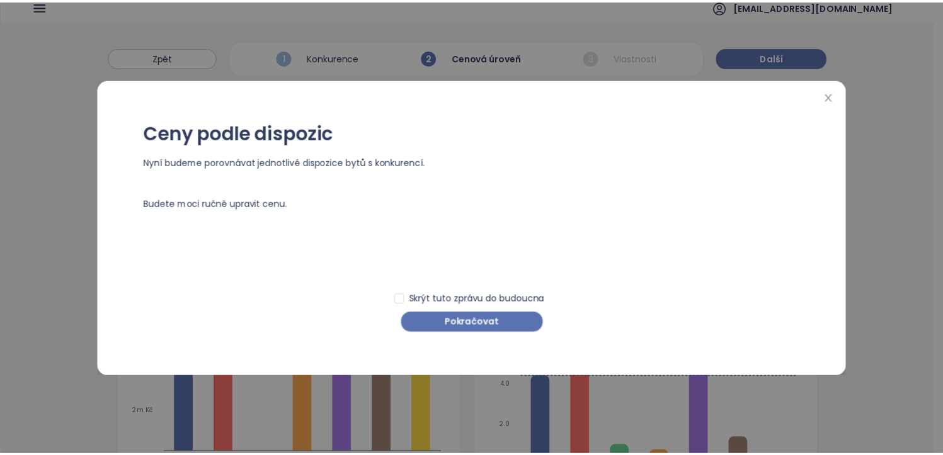
scroll to position [0, 0]
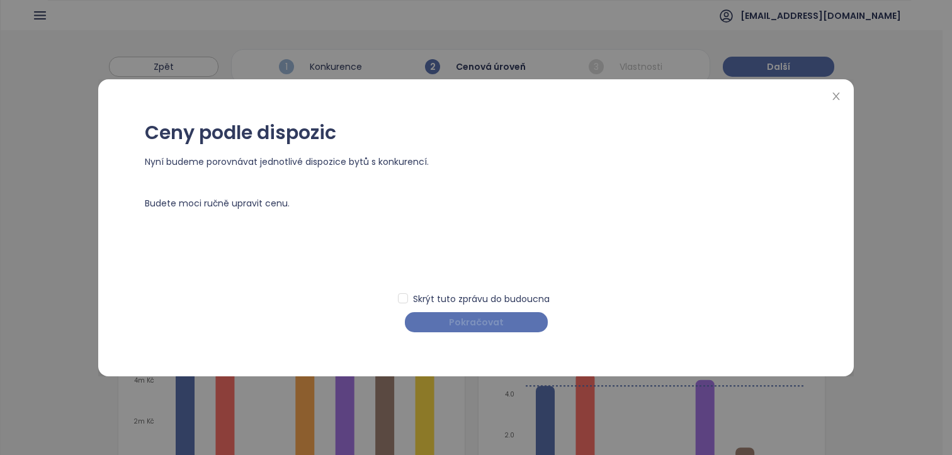
click at [464, 323] on span "Pokračovat" at bounding box center [476, 323] width 55 height 14
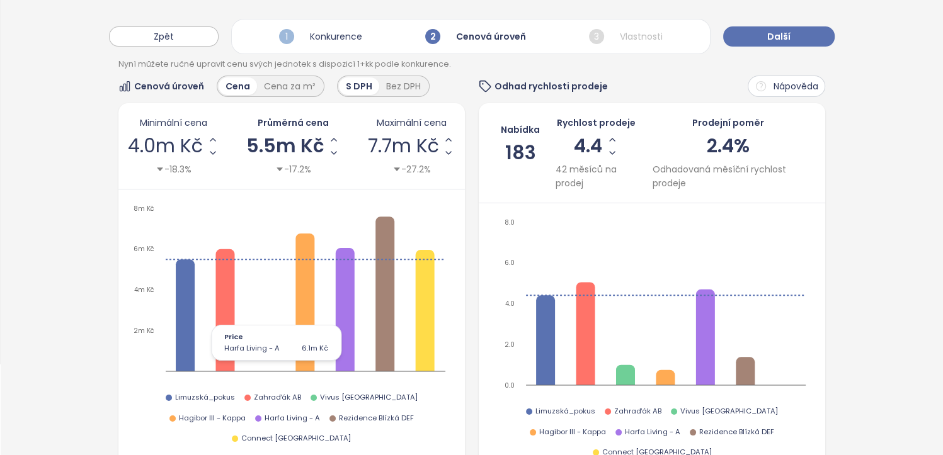
scroll to position [63, 0]
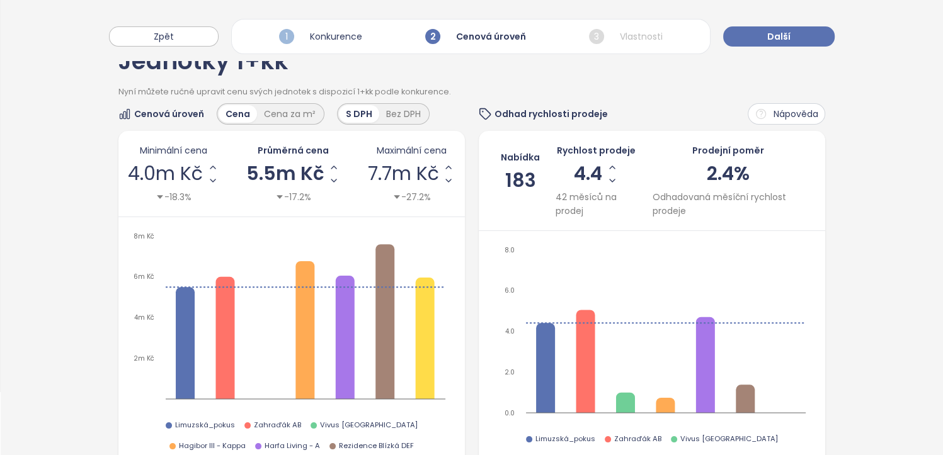
click at [258, 179] on span "5.5m Kč" at bounding box center [285, 173] width 78 height 19
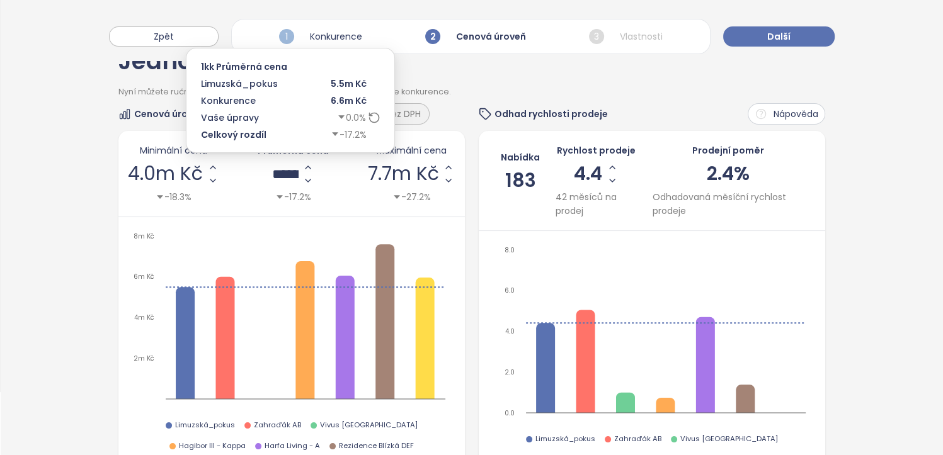
click at [295, 176] on input "*******" at bounding box center [285, 174] width 26 height 16
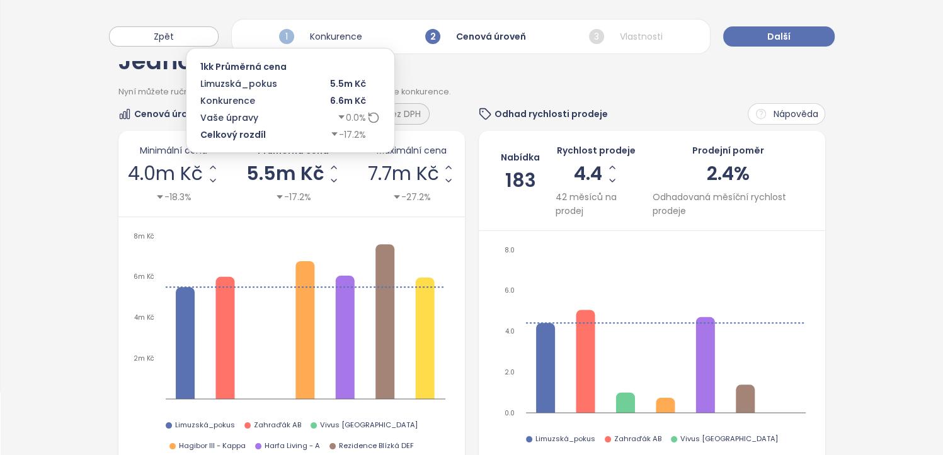
click at [279, 170] on span "5.5m Kč" at bounding box center [285, 173] width 78 height 19
click at [273, 171] on input "*******" at bounding box center [285, 174] width 26 height 16
type input "*******"
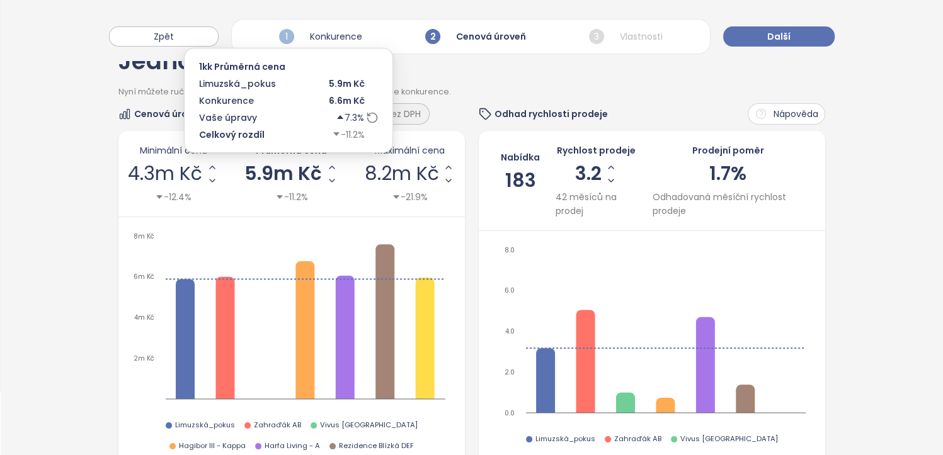
click at [277, 179] on span "5.9m Kč" at bounding box center [282, 173] width 77 height 19
click at [277, 174] on input "*******" at bounding box center [283, 174] width 26 height 16
type input "*******"
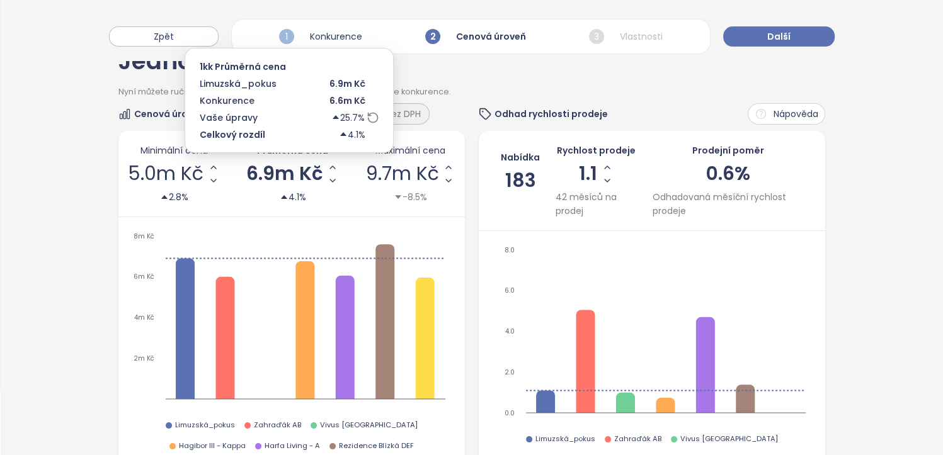
click at [278, 173] on span "6.9m Kč" at bounding box center [284, 173] width 77 height 19
click at [275, 180] on input "*******" at bounding box center [284, 174] width 26 height 16
type input "*******"
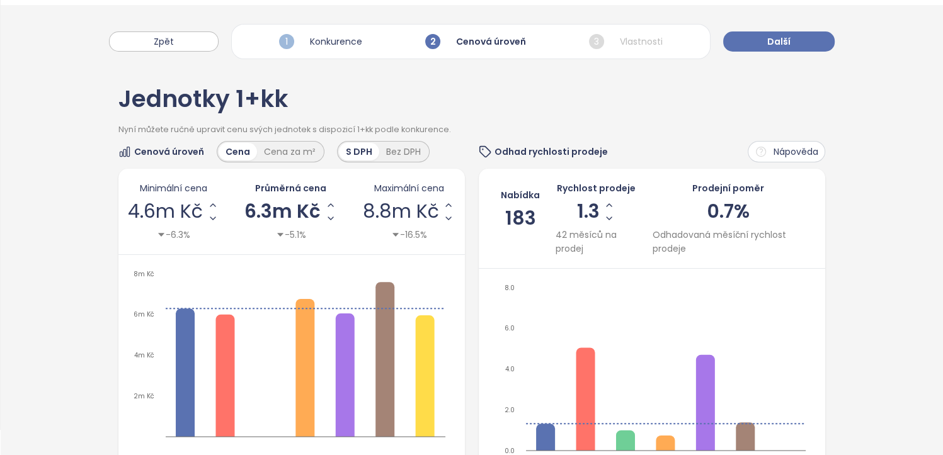
scroll to position [0, 0]
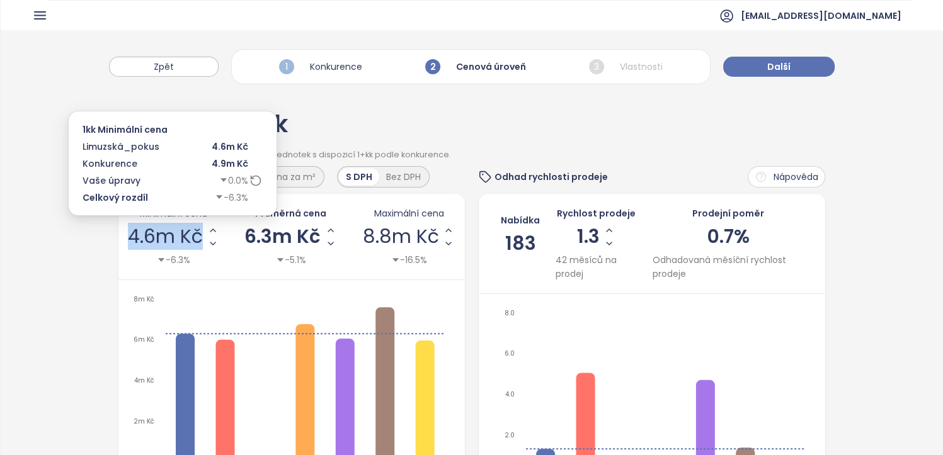
drag, startPoint x: 129, startPoint y: 237, endPoint x: 203, endPoint y: 241, distance: 74.5
click at [203, 241] on div "4.6m Kč" at bounding box center [173, 237] width 91 height 26
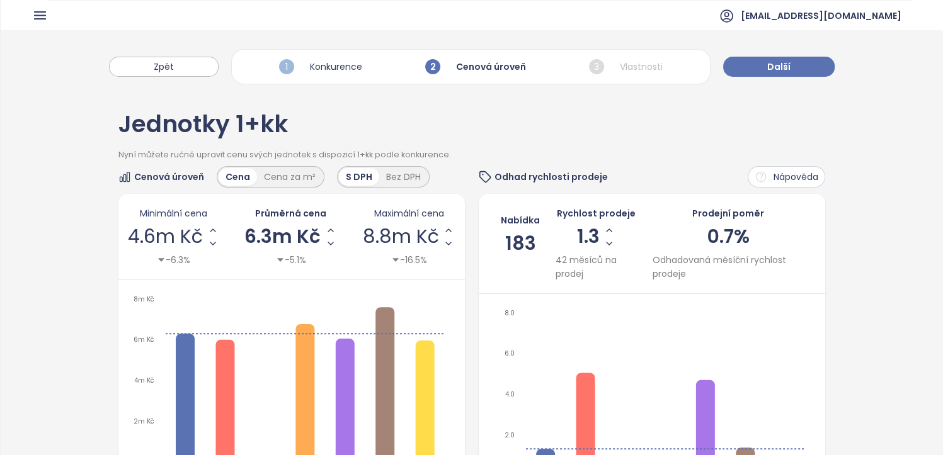
click at [573, 152] on div "Nyní můžete ručně upravit cenu svých jednotek s dispozicí 1+kk podle konkurence." at bounding box center [471, 158] width 707 height 18
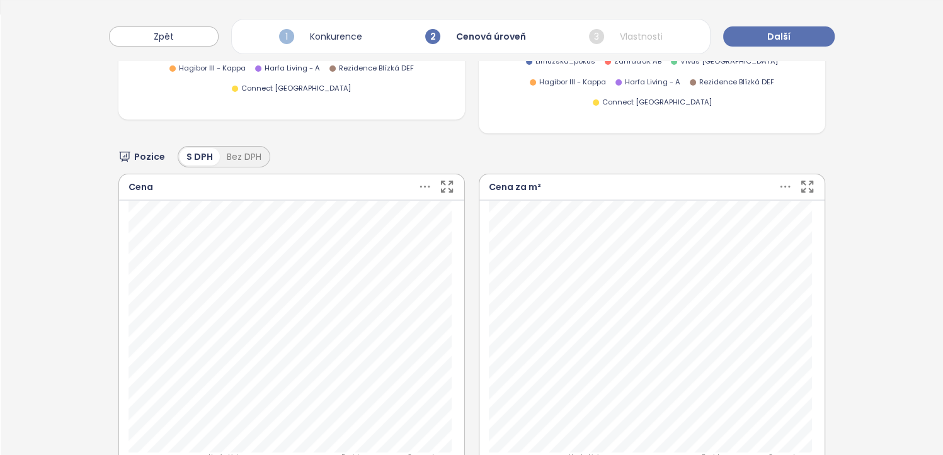
scroll to position [504, 0]
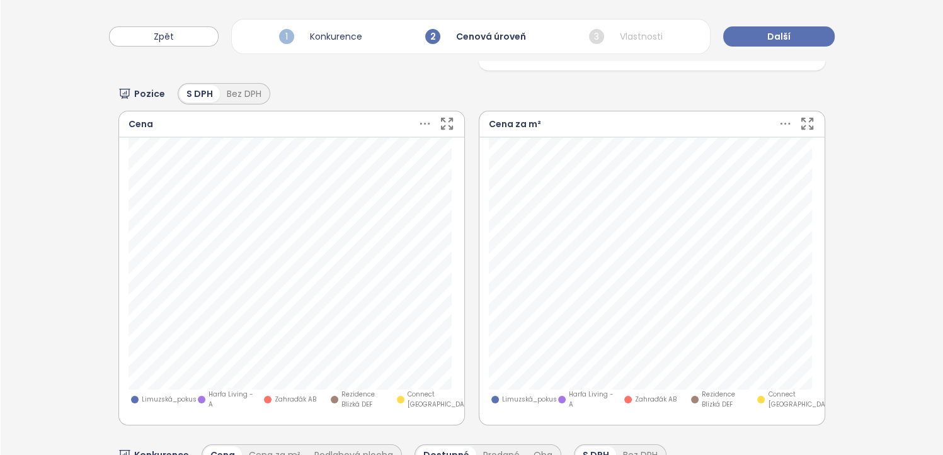
drag, startPoint x: 454, startPoint y: 279, endPoint x: 72, endPoint y: 191, distance: 391.6
click at [72, 191] on div "Jednotky 1+kk Nyní můžete ručně upravit cenu svých jednotek s dispozicí 1+kk po…" at bounding box center [472, 134] width 942 height 1095
click at [442, 118] on icon "button" at bounding box center [447, 123] width 11 height 11
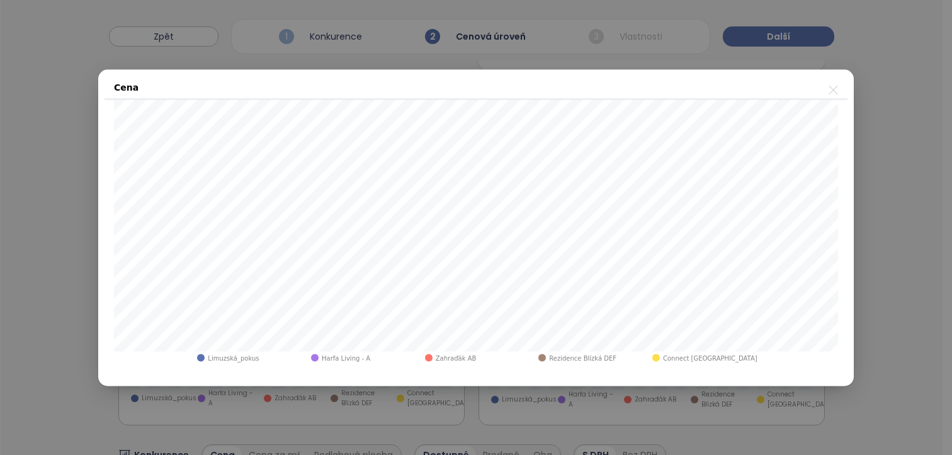
click at [835, 89] on icon "close" at bounding box center [834, 90] width 16 height 16
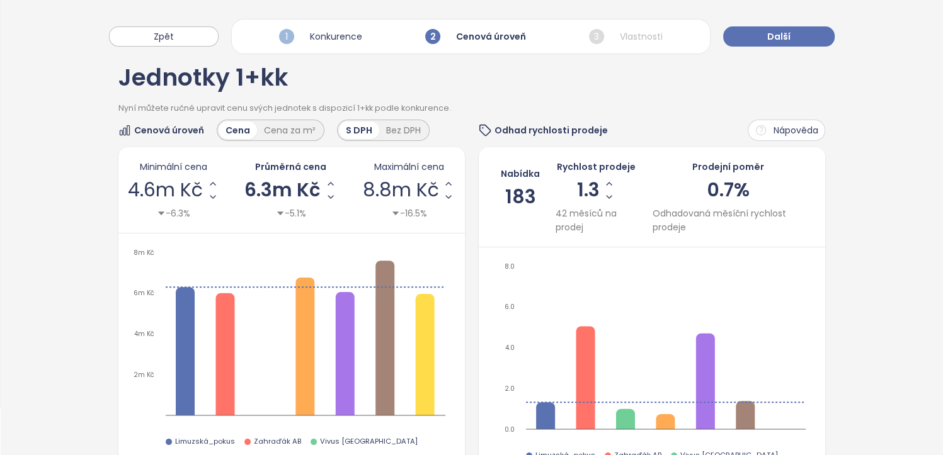
scroll to position [0, 0]
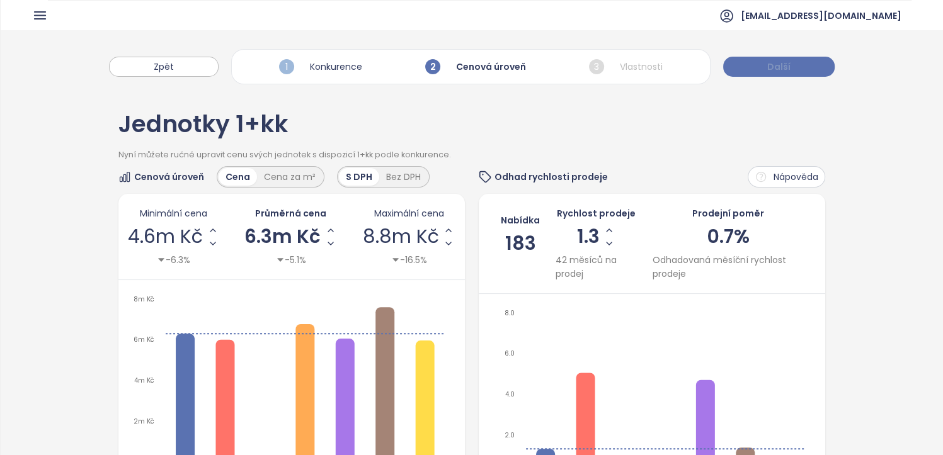
click at [778, 62] on span "Další" at bounding box center [778, 67] width 23 height 14
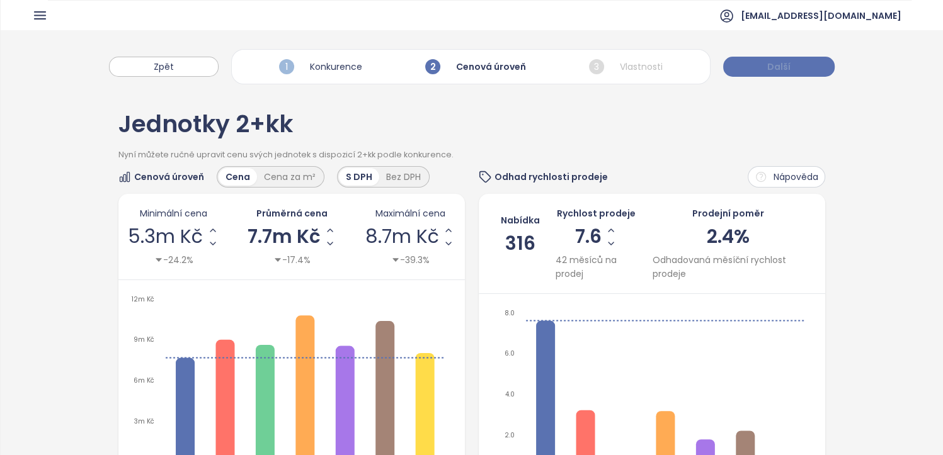
click at [767, 72] on span "Další" at bounding box center [778, 67] width 23 height 14
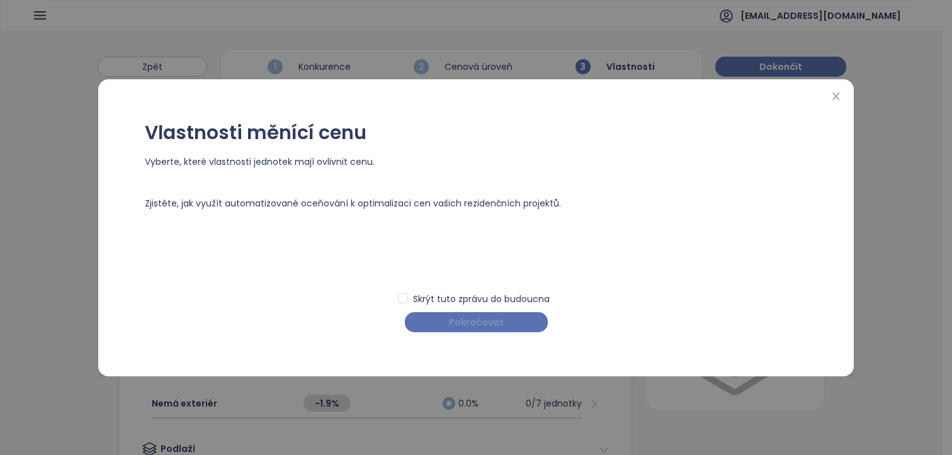
click at [509, 317] on button "Pokračovat" at bounding box center [476, 322] width 143 height 20
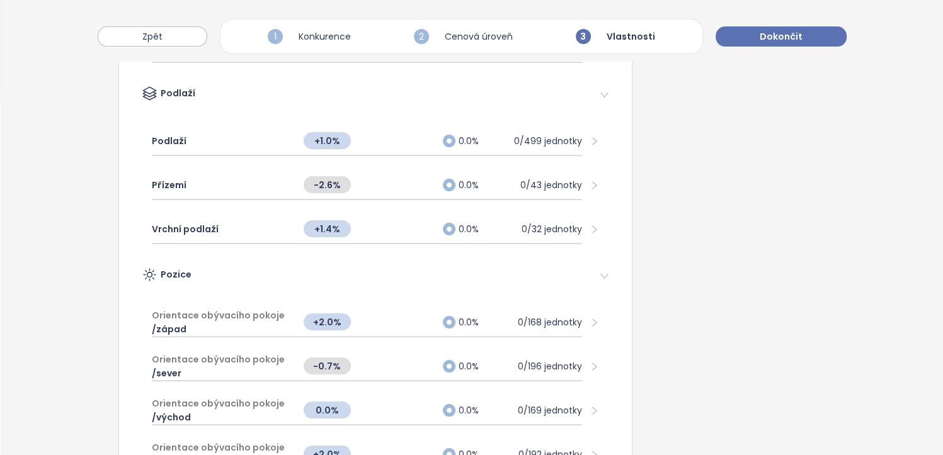
scroll to position [378, 0]
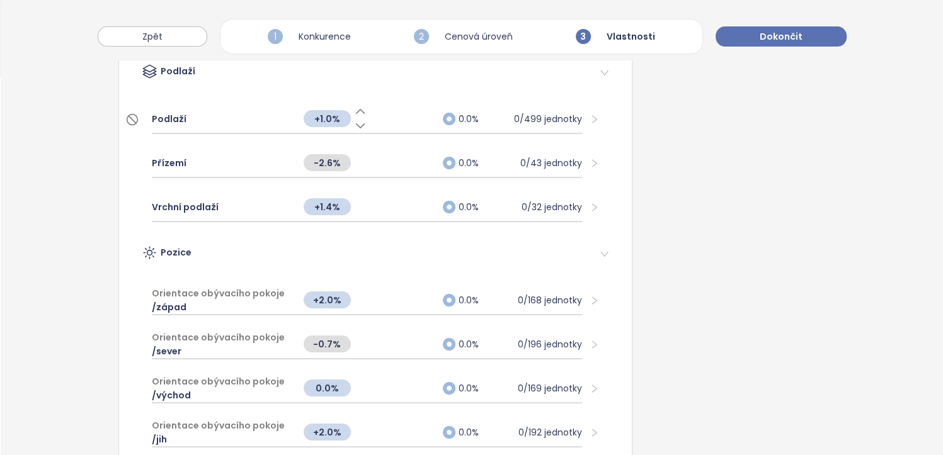
click at [171, 117] on span "Podlaží" at bounding box center [169, 119] width 35 height 14
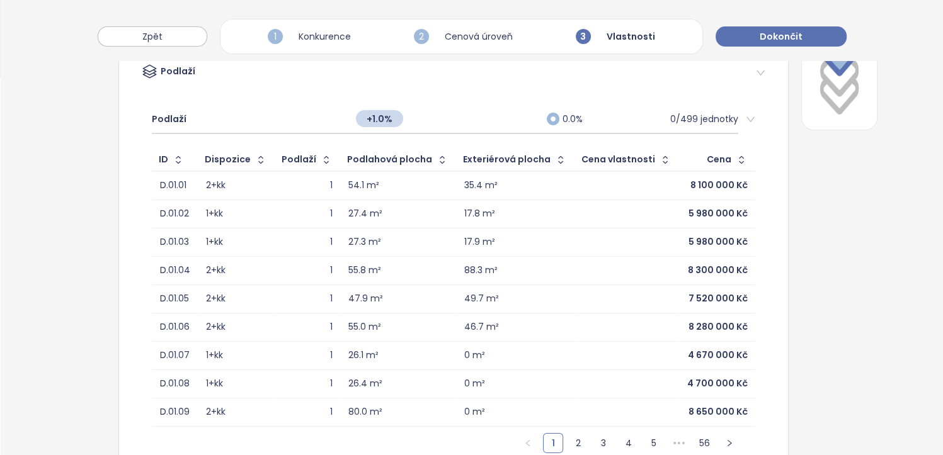
click at [181, 73] on div "Podlaží" at bounding box center [445, 73] width 607 height 19
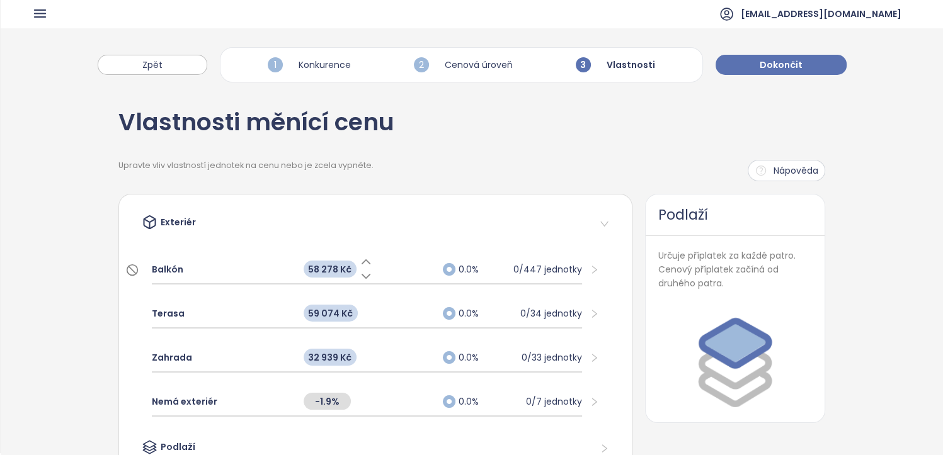
scroll to position [0, 0]
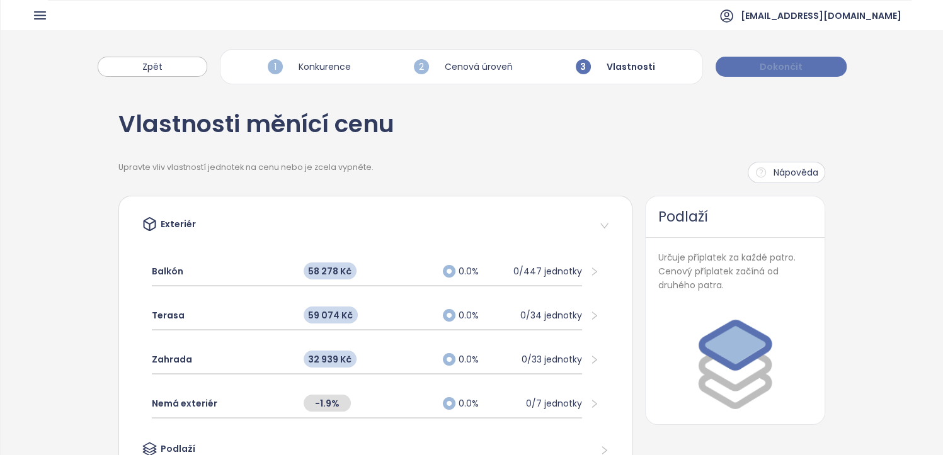
click at [789, 70] on span "Dokončit" at bounding box center [781, 67] width 43 height 14
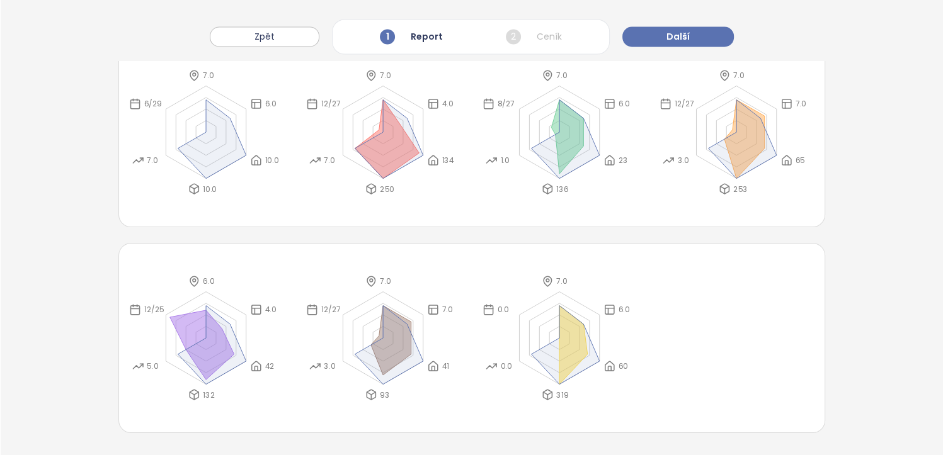
scroll to position [1996, 0]
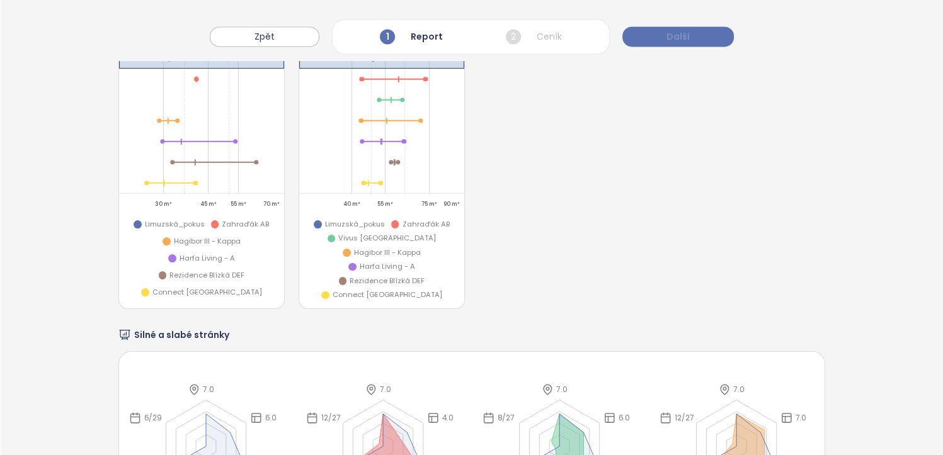
click at [660, 39] on button "Další" at bounding box center [677, 36] width 111 height 20
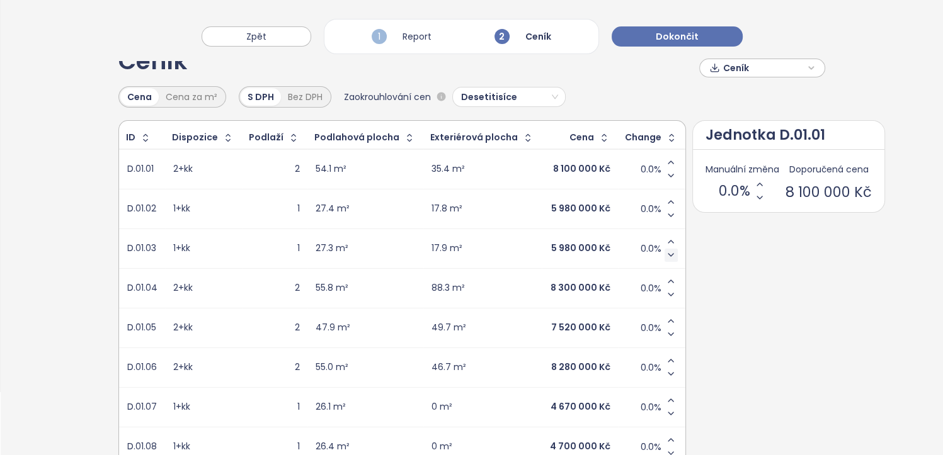
scroll to position [126, 0]
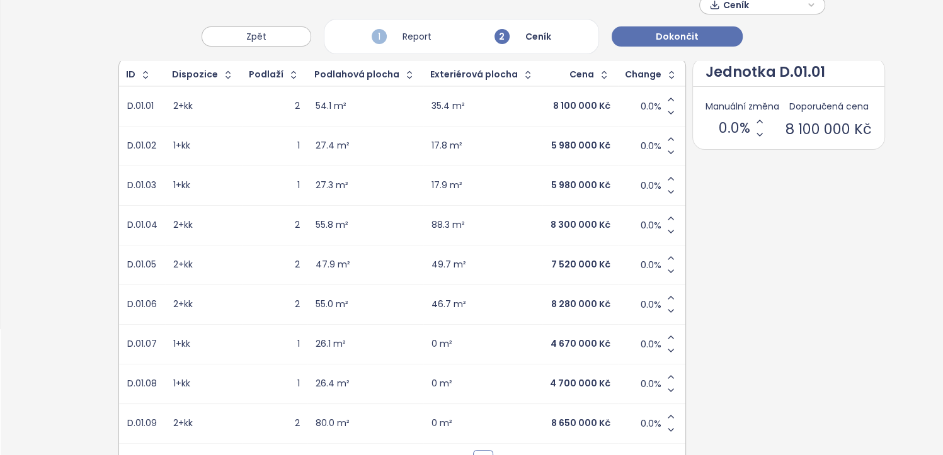
click at [766, 309] on div "ID Dispozice Podlaží Podlahová plocha Exteriérová plocha Cena Change D.01.01 2+…" at bounding box center [471, 272] width 707 height 430
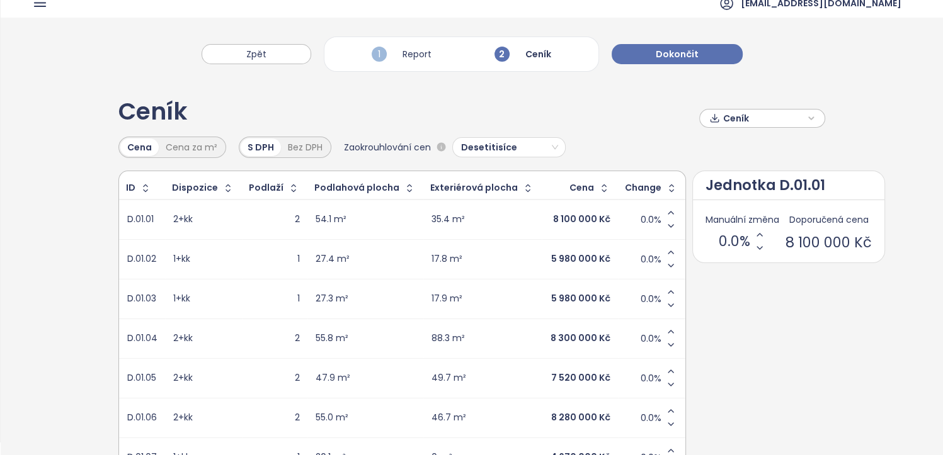
scroll to position [0, 0]
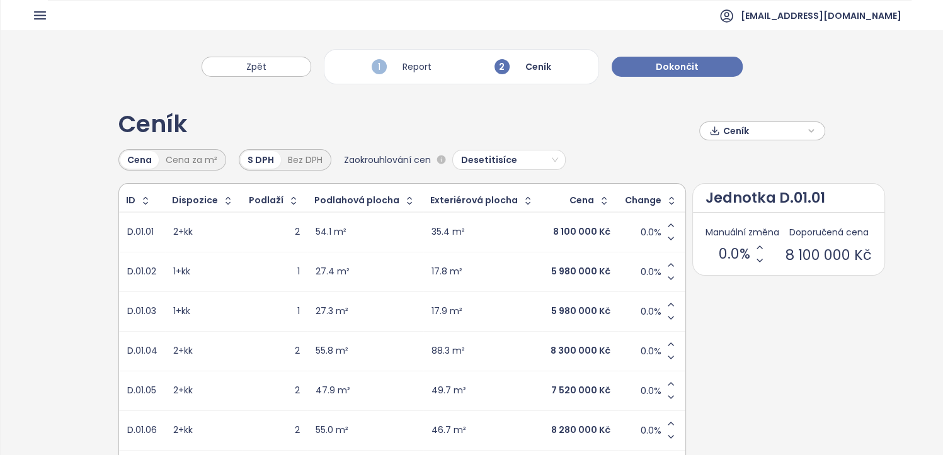
drag, startPoint x: 713, startPoint y: 360, endPoint x: 695, endPoint y: 356, distance: 18.0
click at [695, 356] on div "ID Dispozice Podlaží Podlahová plocha Exteriérová plocha Cena Change D.01.01 2+…" at bounding box center [471, 398] width 707 height 430
drag, startPoint x: 418, startPoint y: 230, endPoint x: 459, endPoint y: 232, distance: 40.4
click at [459, 232] on div "35.4 m²" at bounding box center [482, 232] width 103 height 15
drag, startPoint x: 459, startPoint y: 232, endPoint x: 622, endPoint y: 153, distance: 181.4
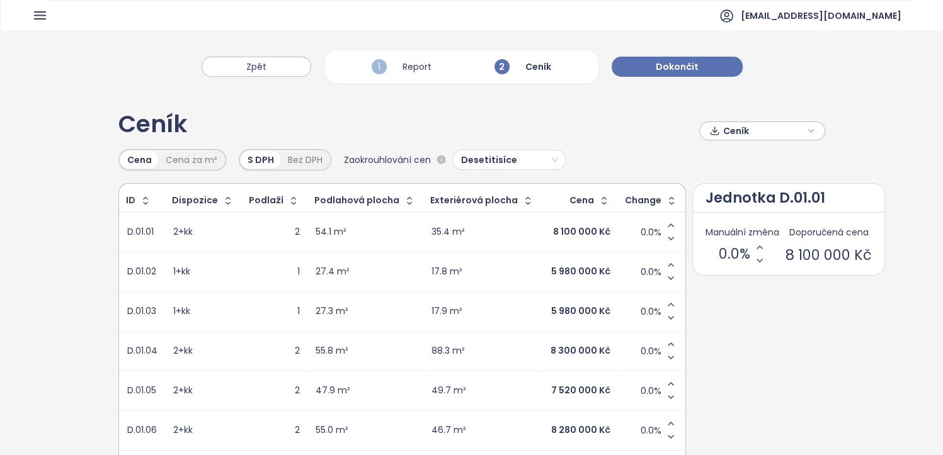
click at [622, 153] on div "Cena Cena za m² S DPH Bez DPH Zaokrouhlování cen Desetitisíce" at bounding box center [471, 159] width 707 height 21
click at [809, 130] on icon "button" at bounding box center [811, 131] width 4 height 3
click at [823, 342] on div "Ceník Ceník Cena Cena za m² S DPH Bez DPH Zaokrouhlování cen Desetitisíce ID Di…" at bounding box center [472, 363] width 942 height 544
